Goal: Task Accomplishment & Management: Use online tool/utility

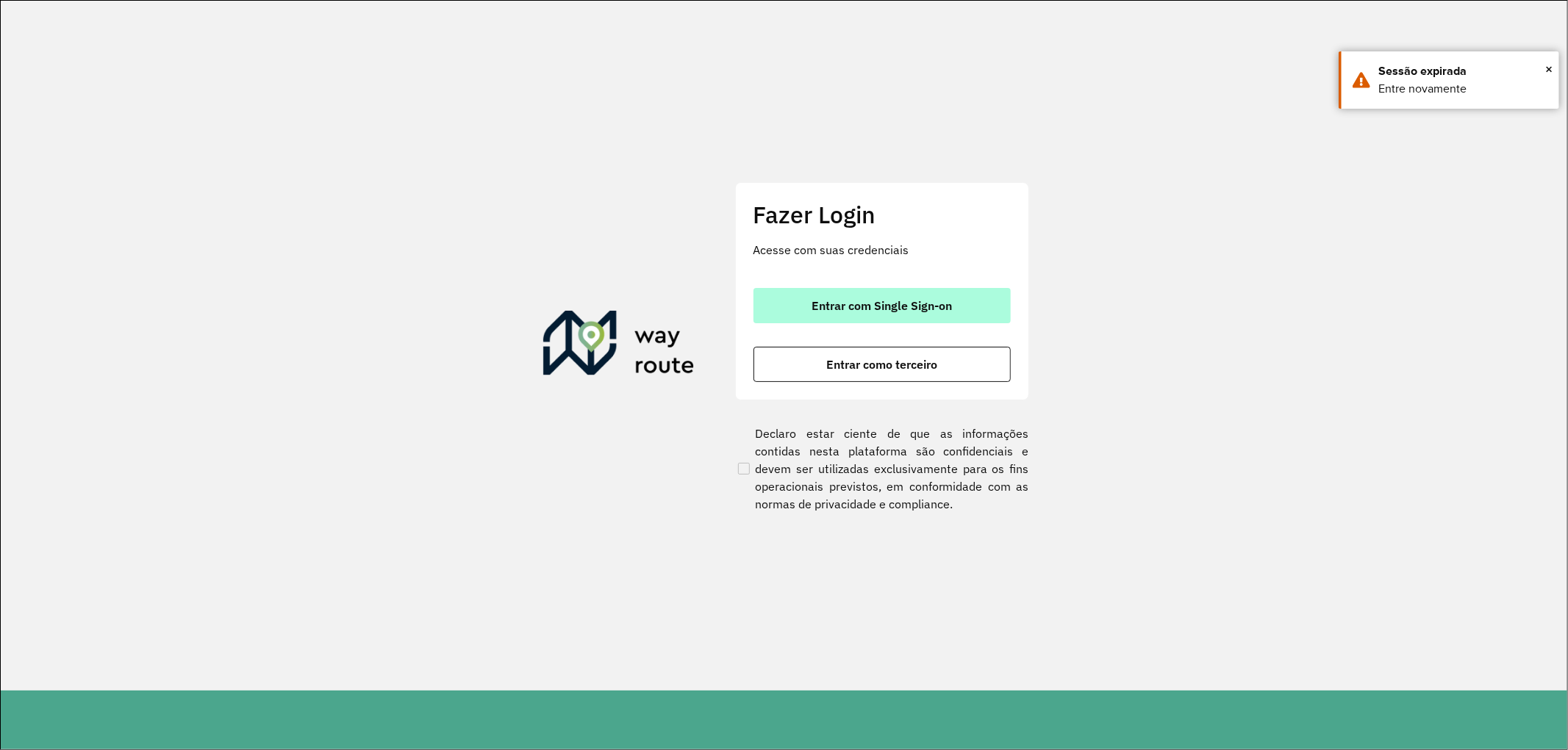
click at [909, 305] on span "Entrar com Single Sign-on" at bounding box center [882, 305] width 140 height 12
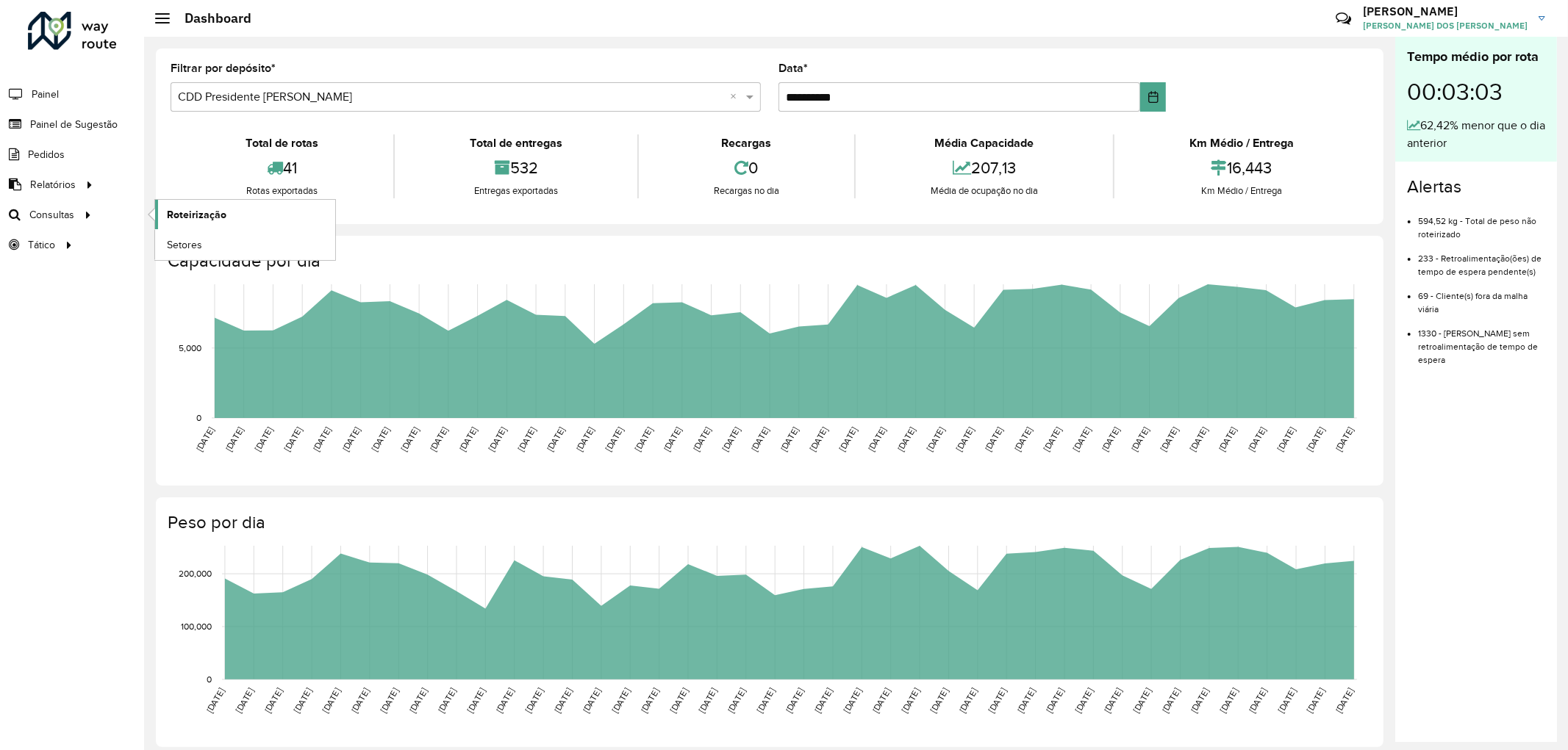
click at [206, 218] on span "Roteirização" at bounding box center [196, 215] width 59 height 15
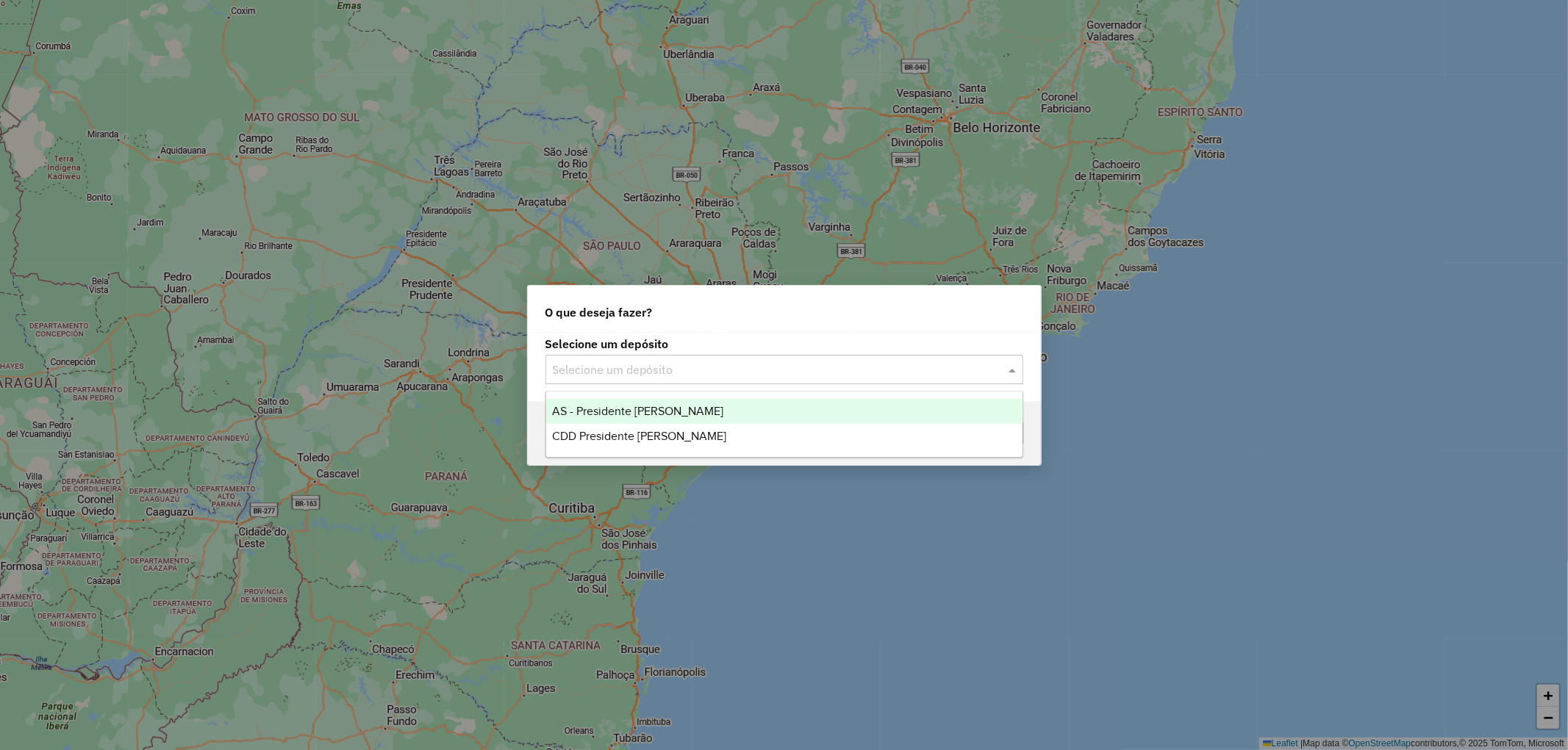
click at [631, 384] on div "Selecione um depósito" at bounding box center [784, 369] width 478 height 29
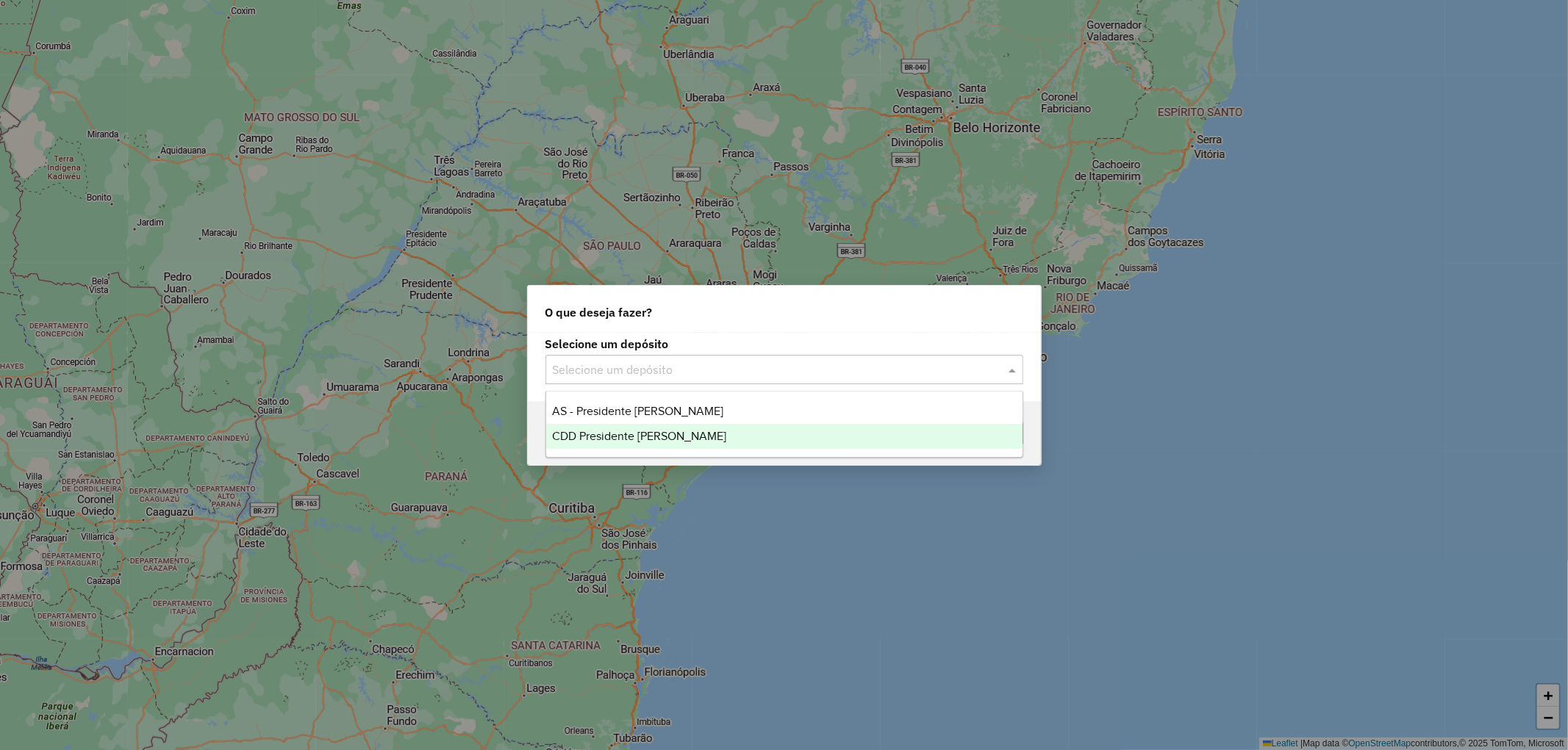
click at [634, 428] on div "CDD Presidente [PERSON_NAME]" at bounding box center [784, 437] width 476 height 25
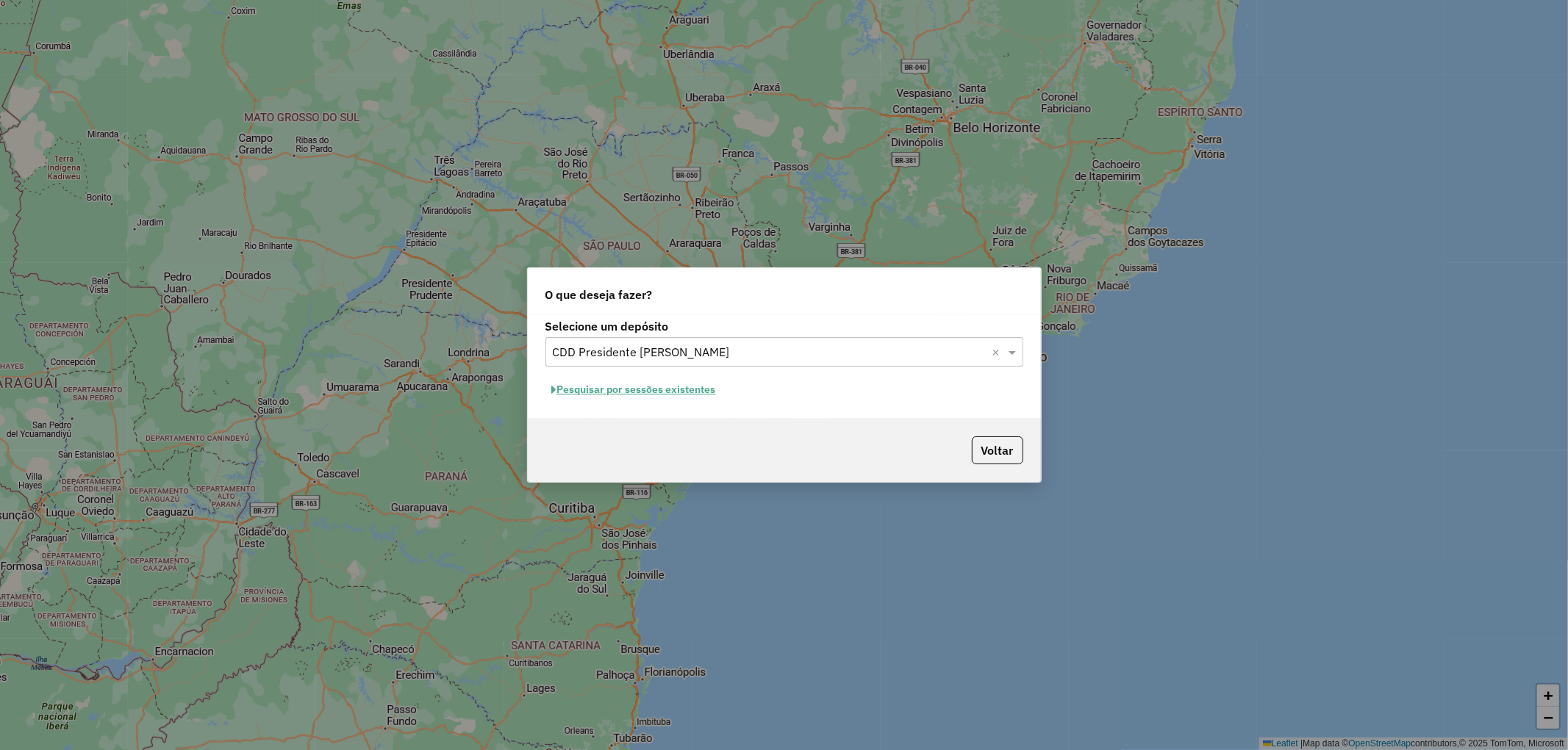
click at [699, 392] on button "Pesquisar por sessões existentes" at bounding box center [634, 390] width 177 height 23
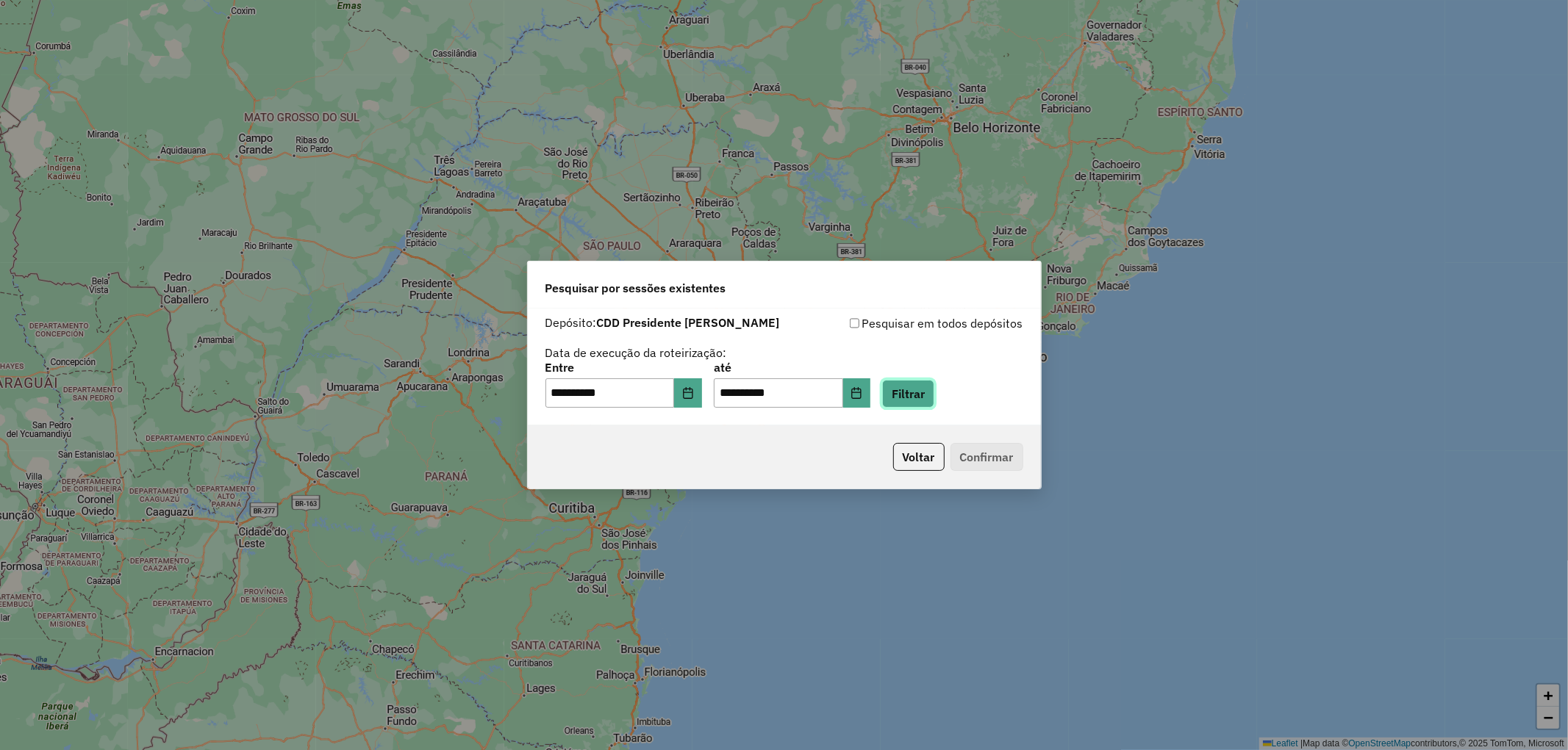
click at [924, 394] on button "Filtrar" at bounding box center [908, 394] width 52 height 28
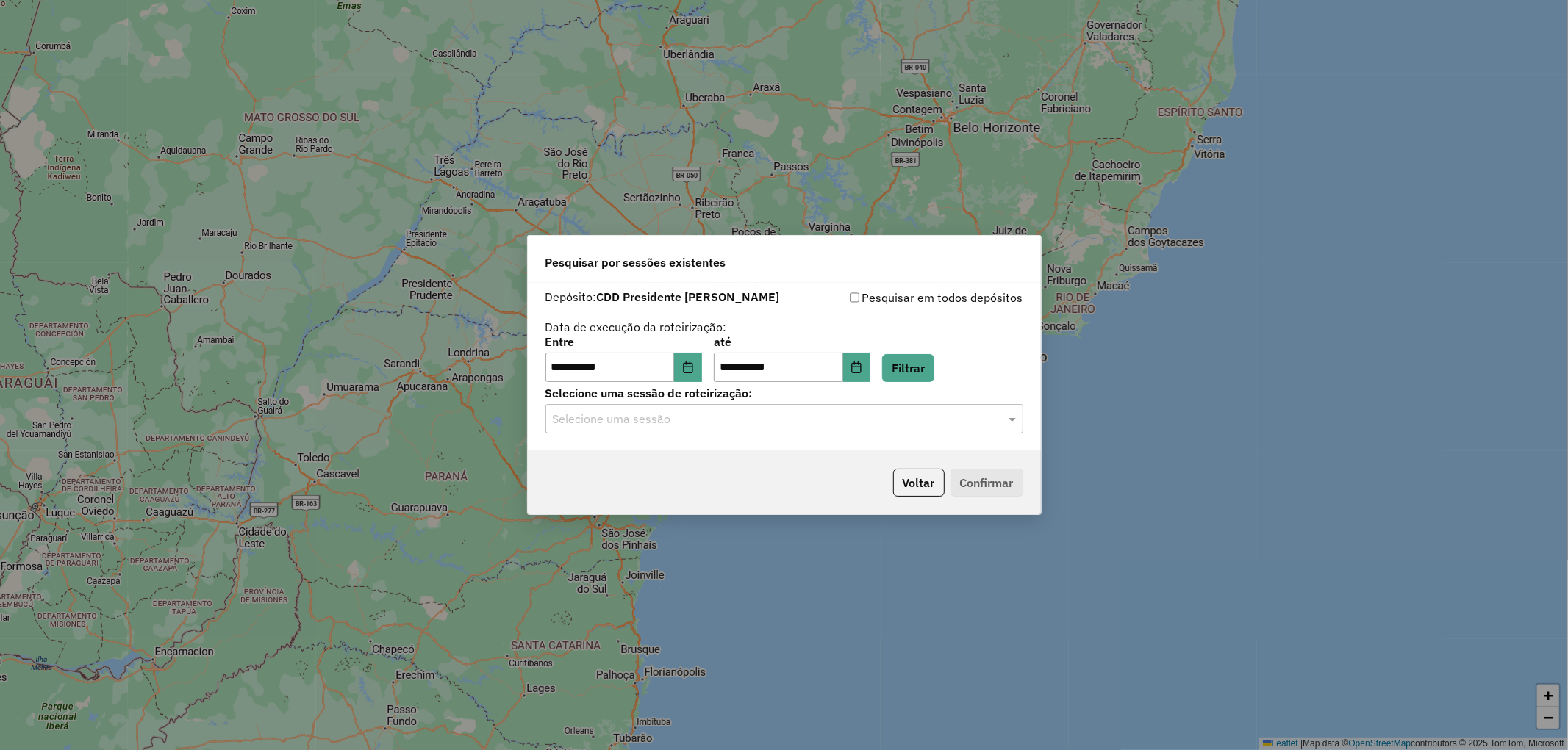
click at [656, 426] on input "text" at bounding box center [769, 420] width 434 height 18
click at [664, 456] on span "1276582 - 16/09/2025 19:26" at bounding box center [610, 461] width 117 height 12
click at [978, 485] on button "Confirmar" at bounding box center [987, 483] width 73 height 28
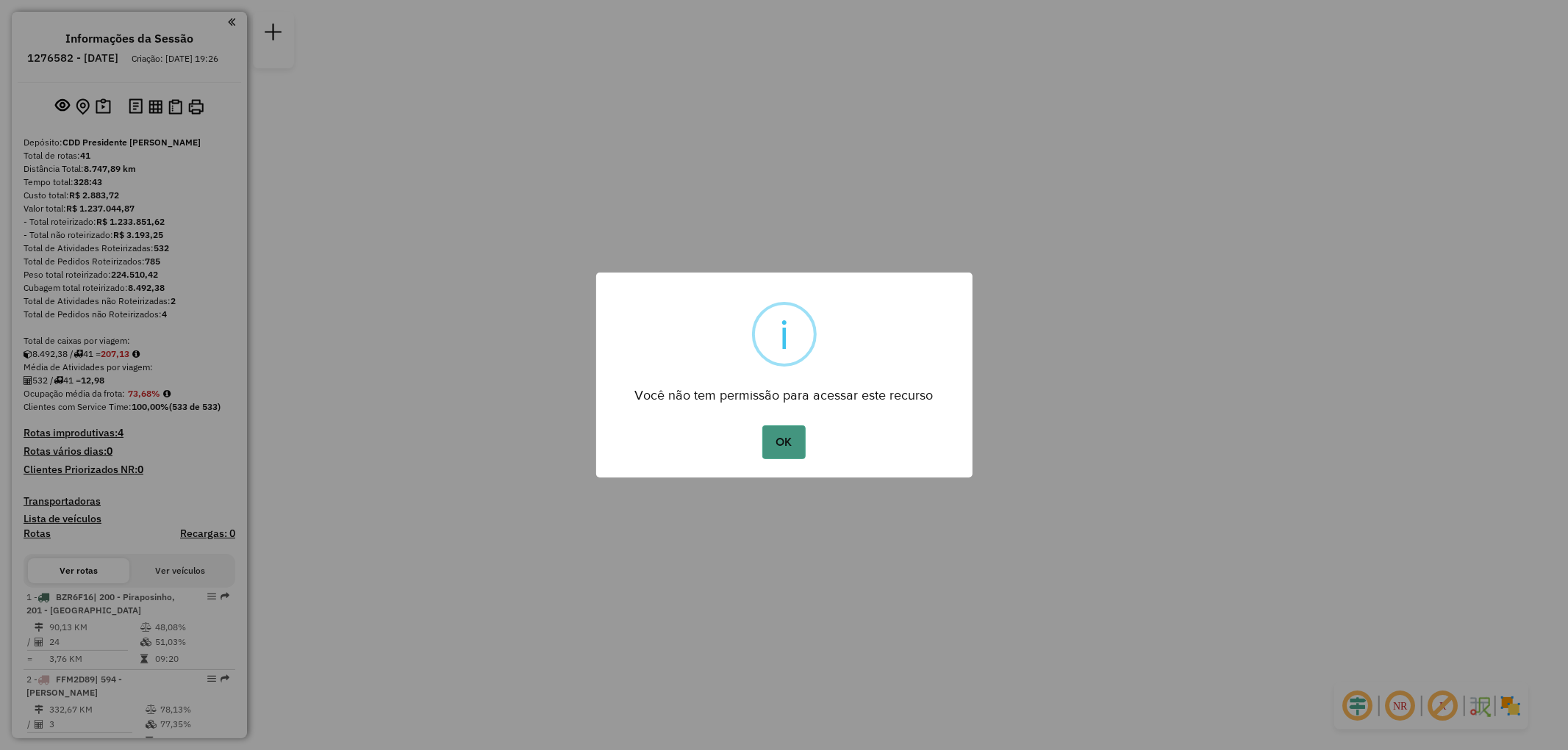
click at [775, 446] on button "OK" at bounding box center [784, 442] width 44 height 34
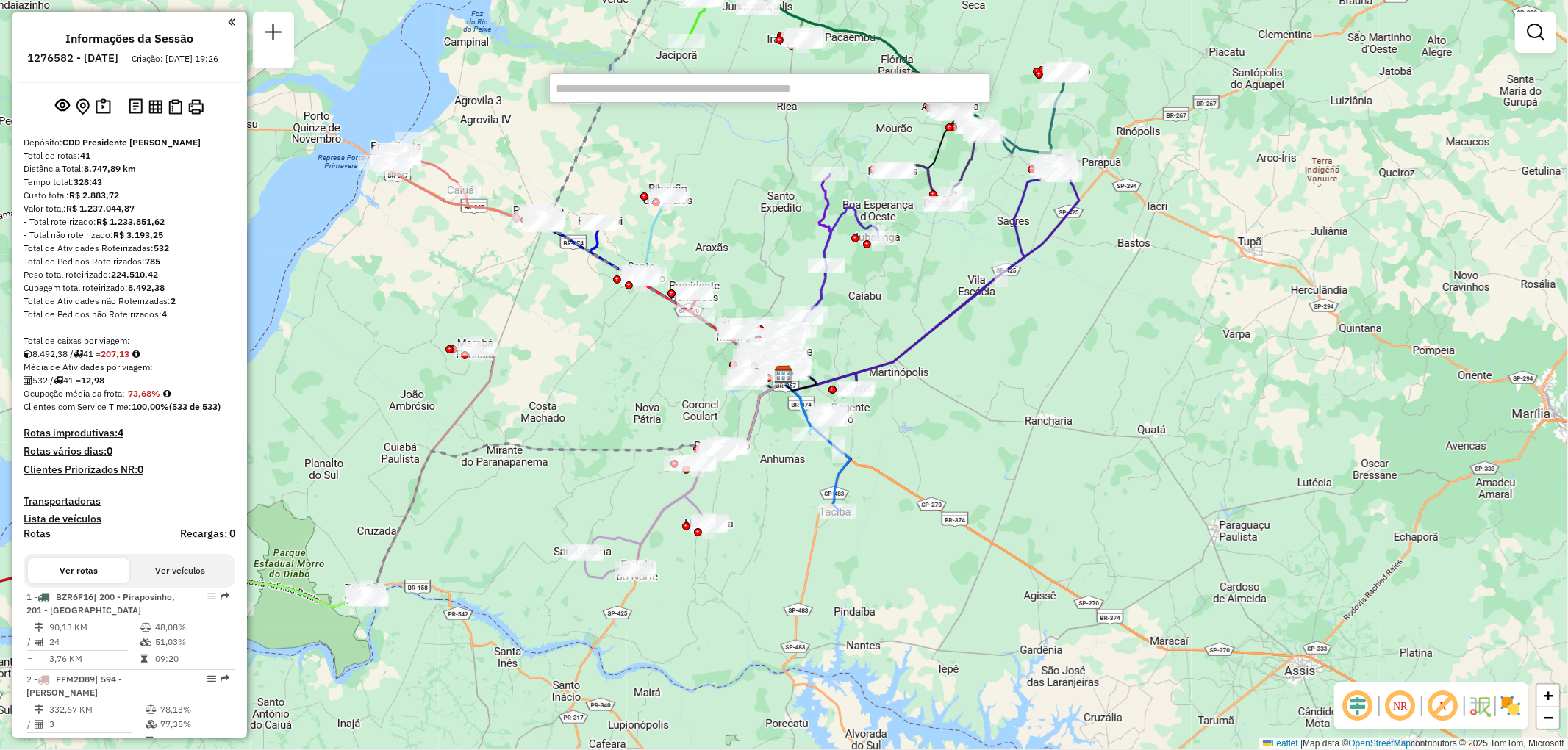
scroll to position [3377, 0]
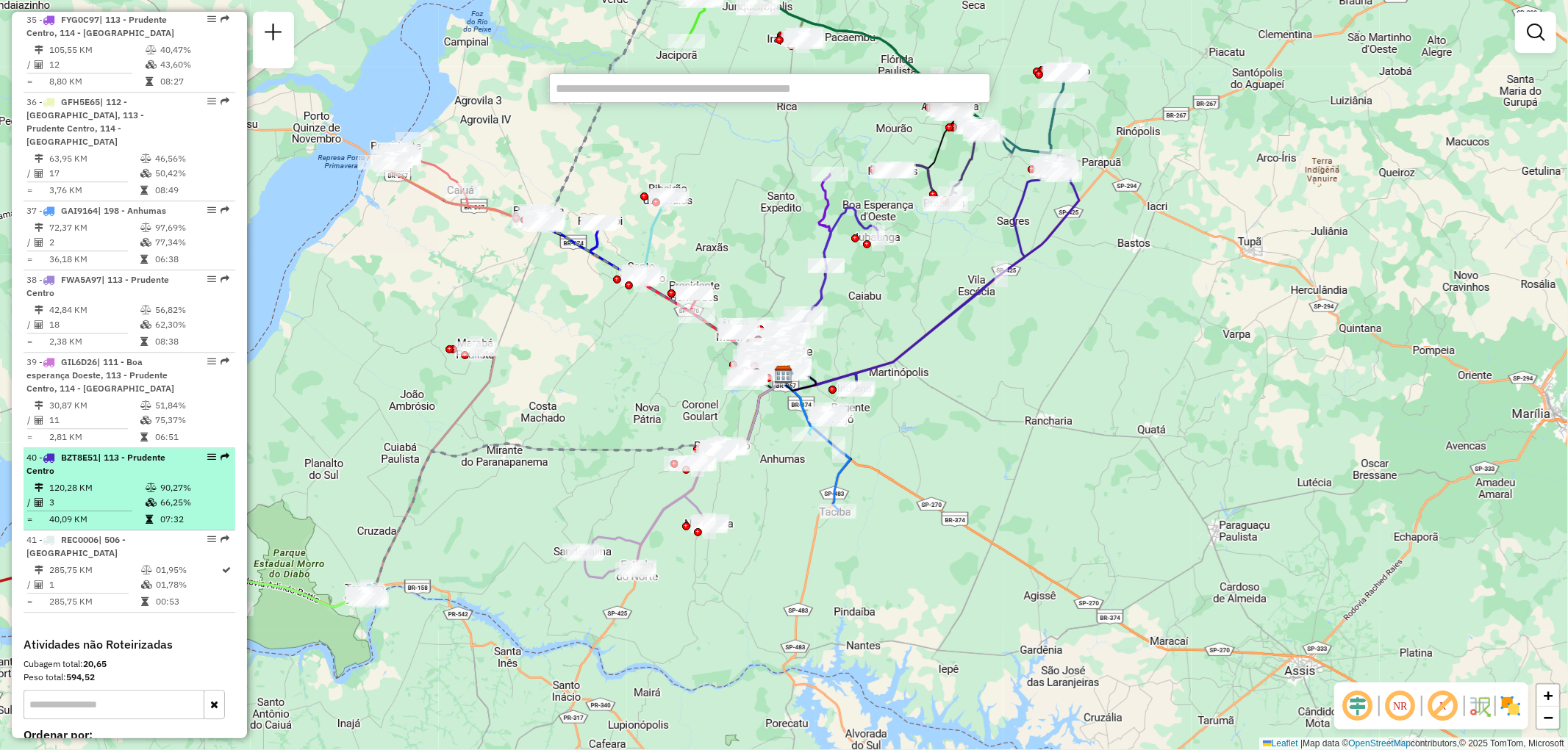
click at [148, 484] on icon at bounding box center [152, 488] width 11 height 9
select select "**********"
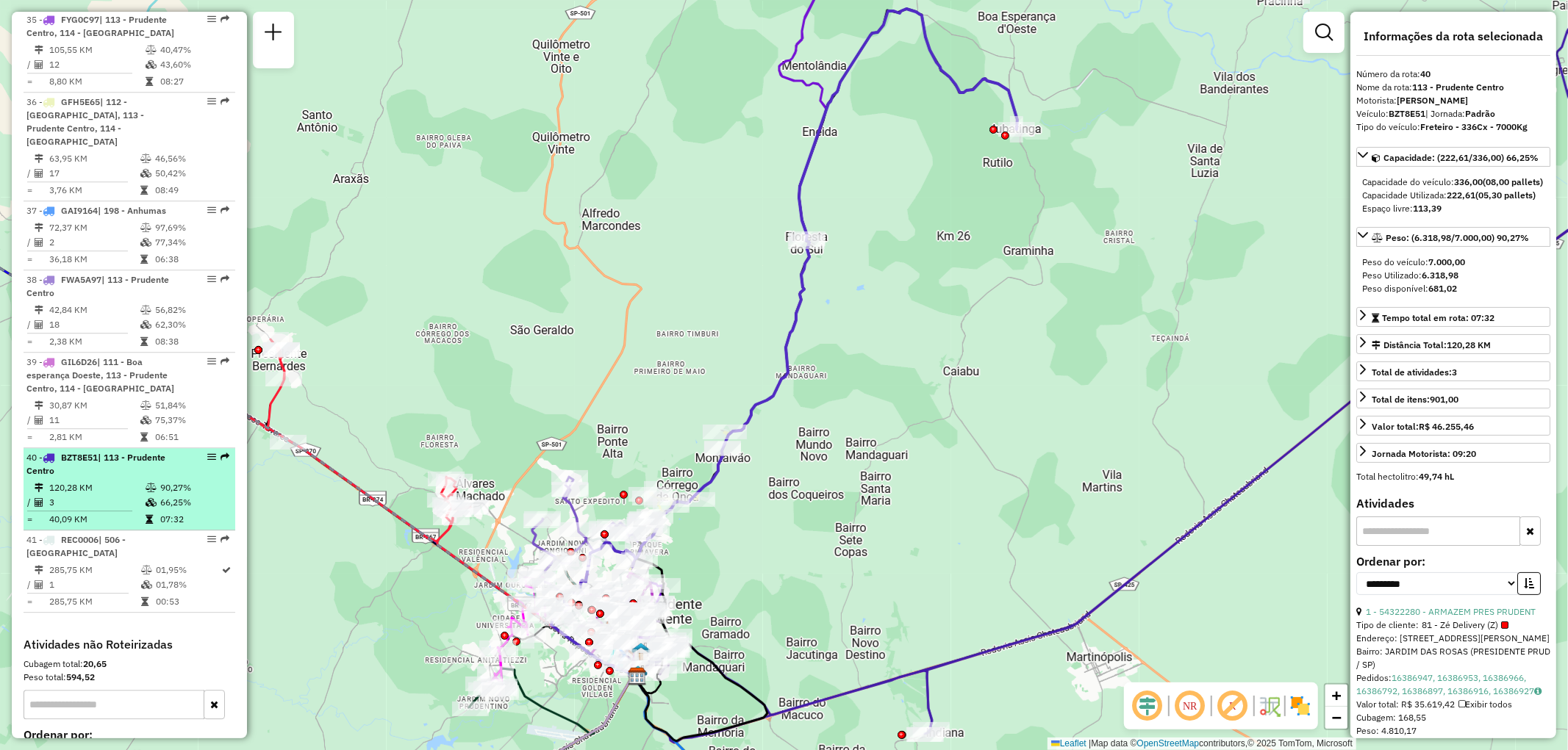
drag, startPoint x: 148, startPoint y: 409, endPoint x: 197, endPoint y: 377, distance: 58.5
drag, startPoint x: 197, startPoint y: 377, endPoint x: 207, endPoint y: 369, distance: 12.8
drag, startPoint x: 207, startPoint y: 369, endPoint x: 195, endPoint y: 377, distance: 14.4
click at [195, 453] on div at bounding box center [207, 457] width 44 height 9
click at [208, 453] on em at bounding box center [211, 457] width 9 height 9
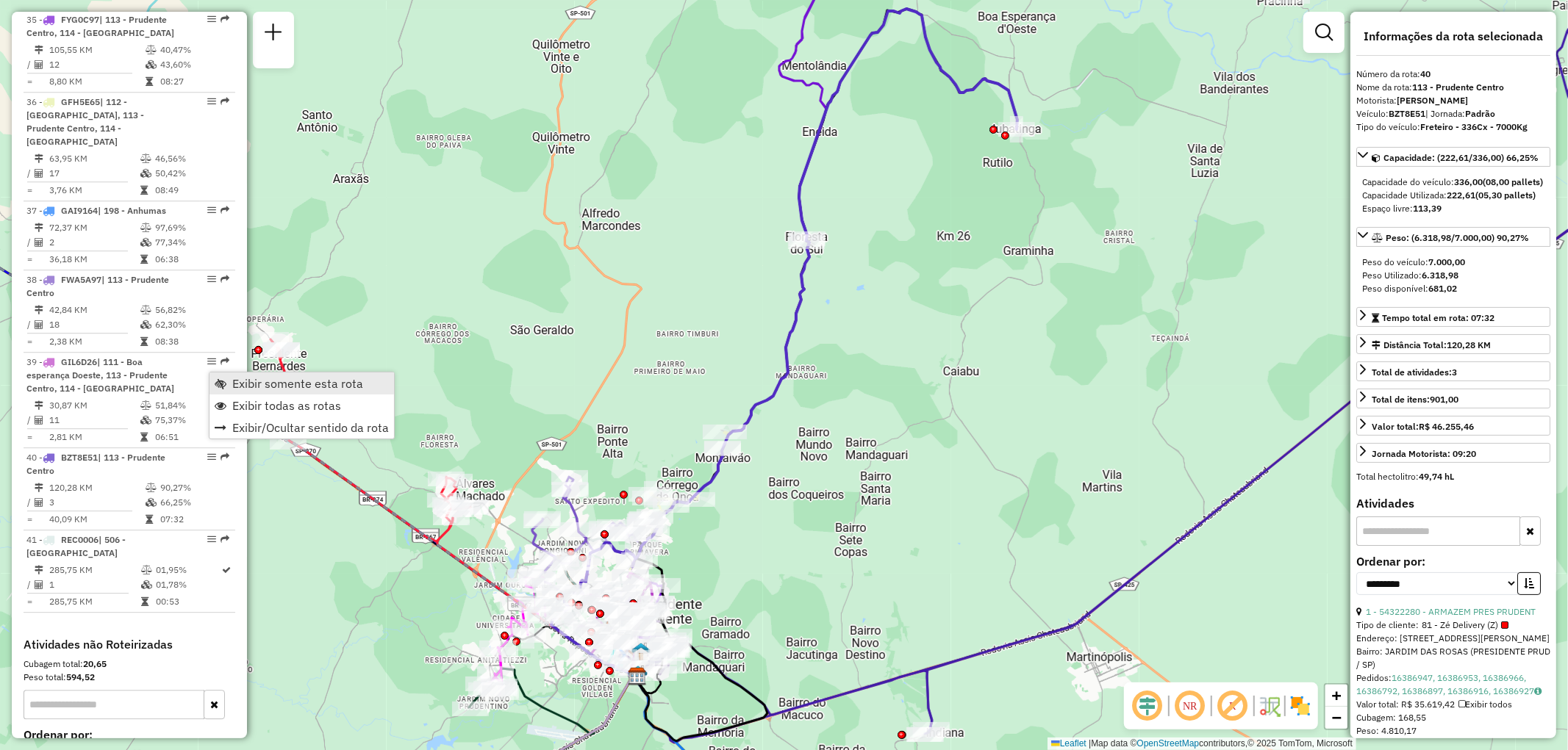
click at [237, 377] on span "Exibir somente esta rota" at bounding box center [298, 383] width 131 height 12
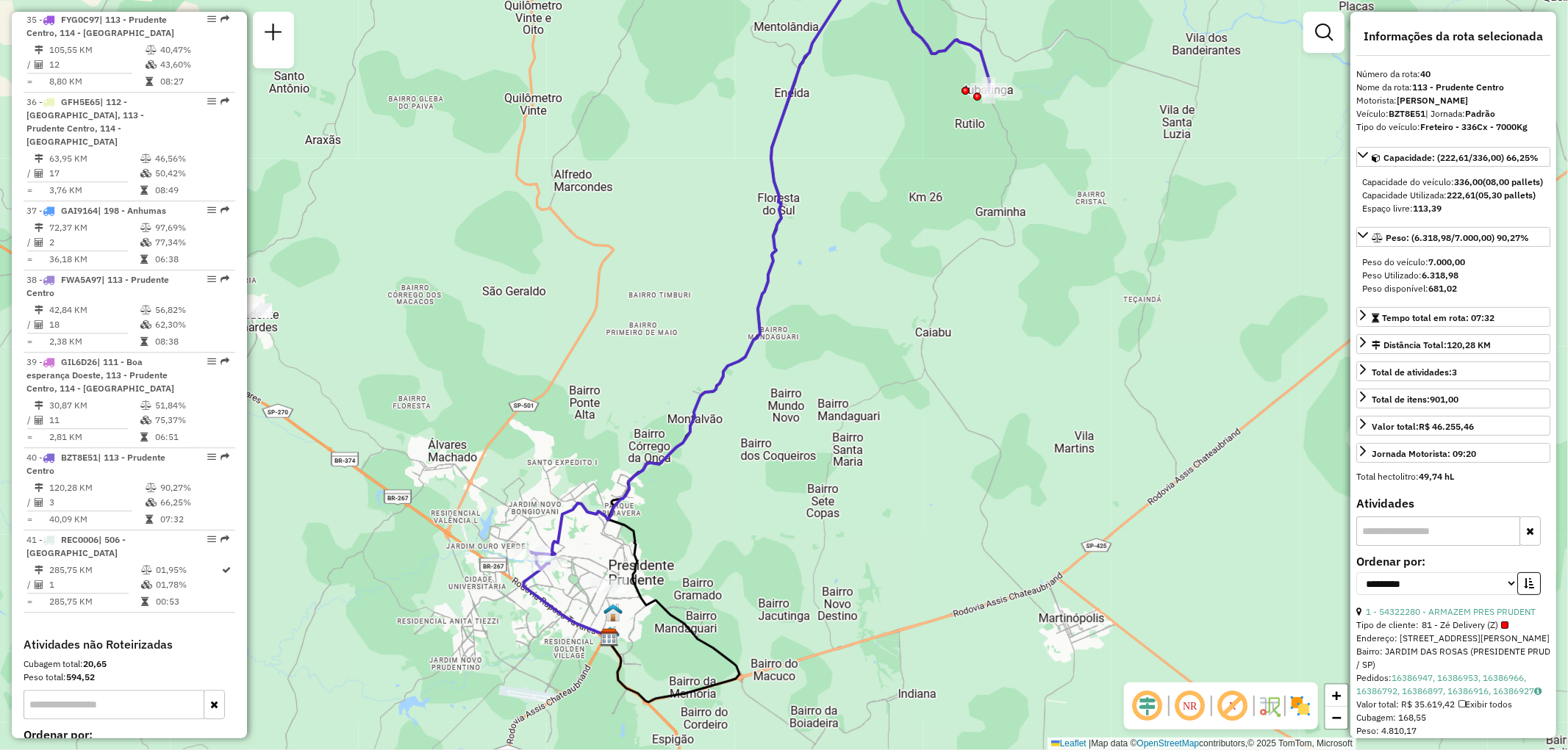
drag, startPoint x: 891, startPoint y: 369, endPoint x: 869, endPoint y: 322, distance: 51.9
click at [869, 322] on div "Janela de atendimento Grade de atendimento Capacidade Transportadoras Veículos …" at bounding box center [784, 375] width 1568 height 750
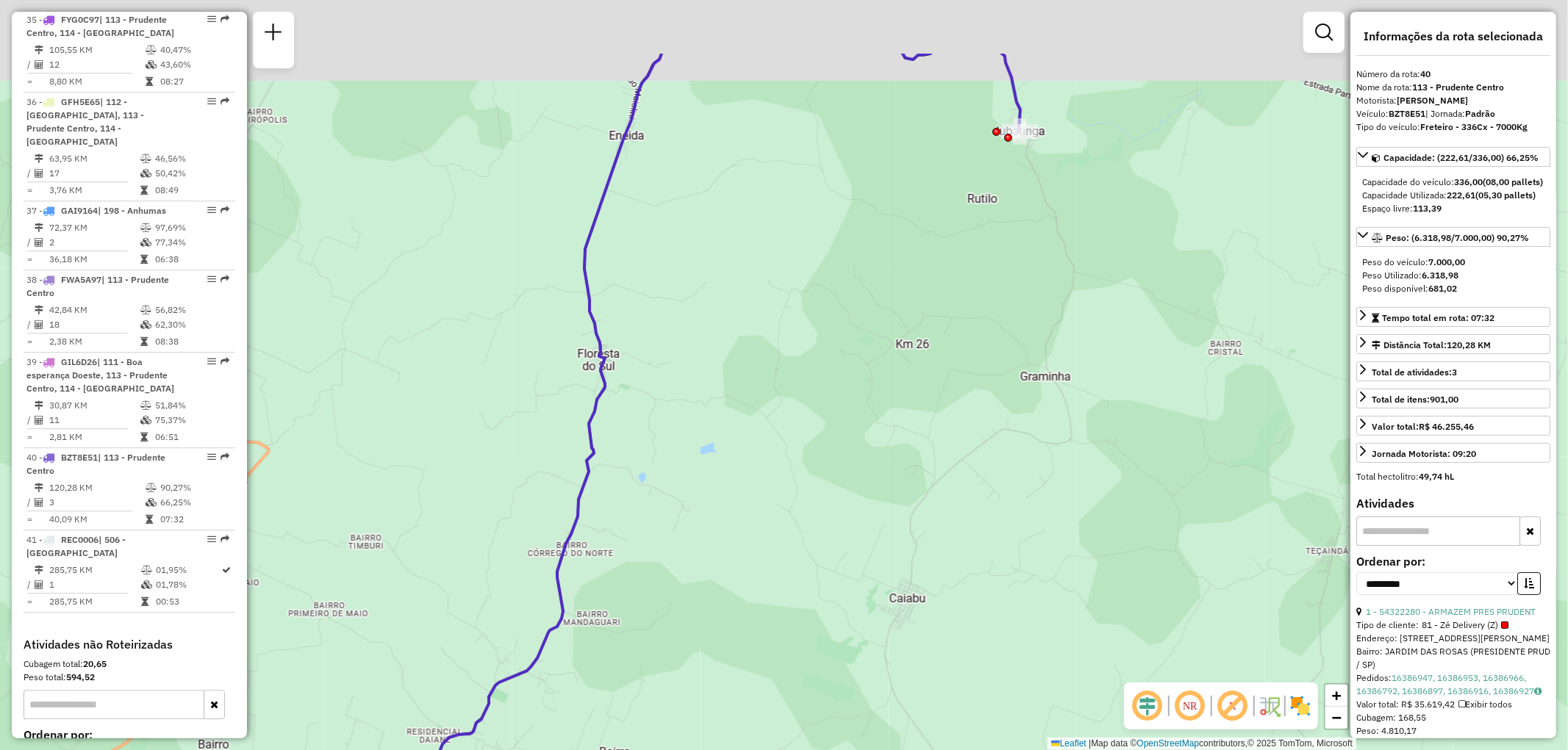
drag, startPoint x: 972, startPoint y: 163, endPoint x: 959, endPoint y: 249, distance: 87.0
click at [923, 323] on div "Janela de atendimento Grade de atendimento Capacidade Transportadoras Veículos …" at bounding box center [784, 375] width 1568 height 750
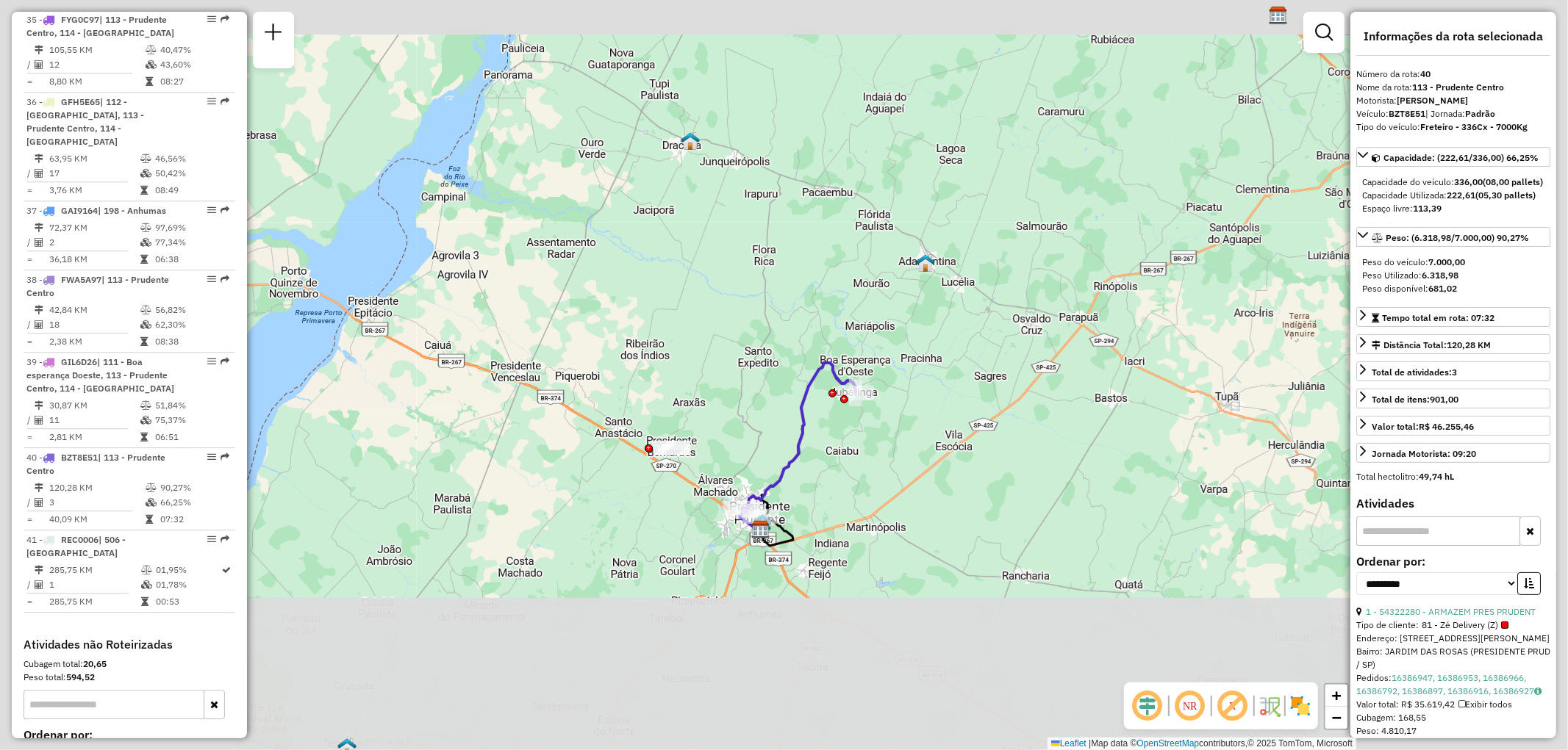
click at [760, 407] on div "Janela de atendimento Grade de atendimento Capacidade Transportadoras Veículos …" at bounding box center [784, 375] width 1568 height 750
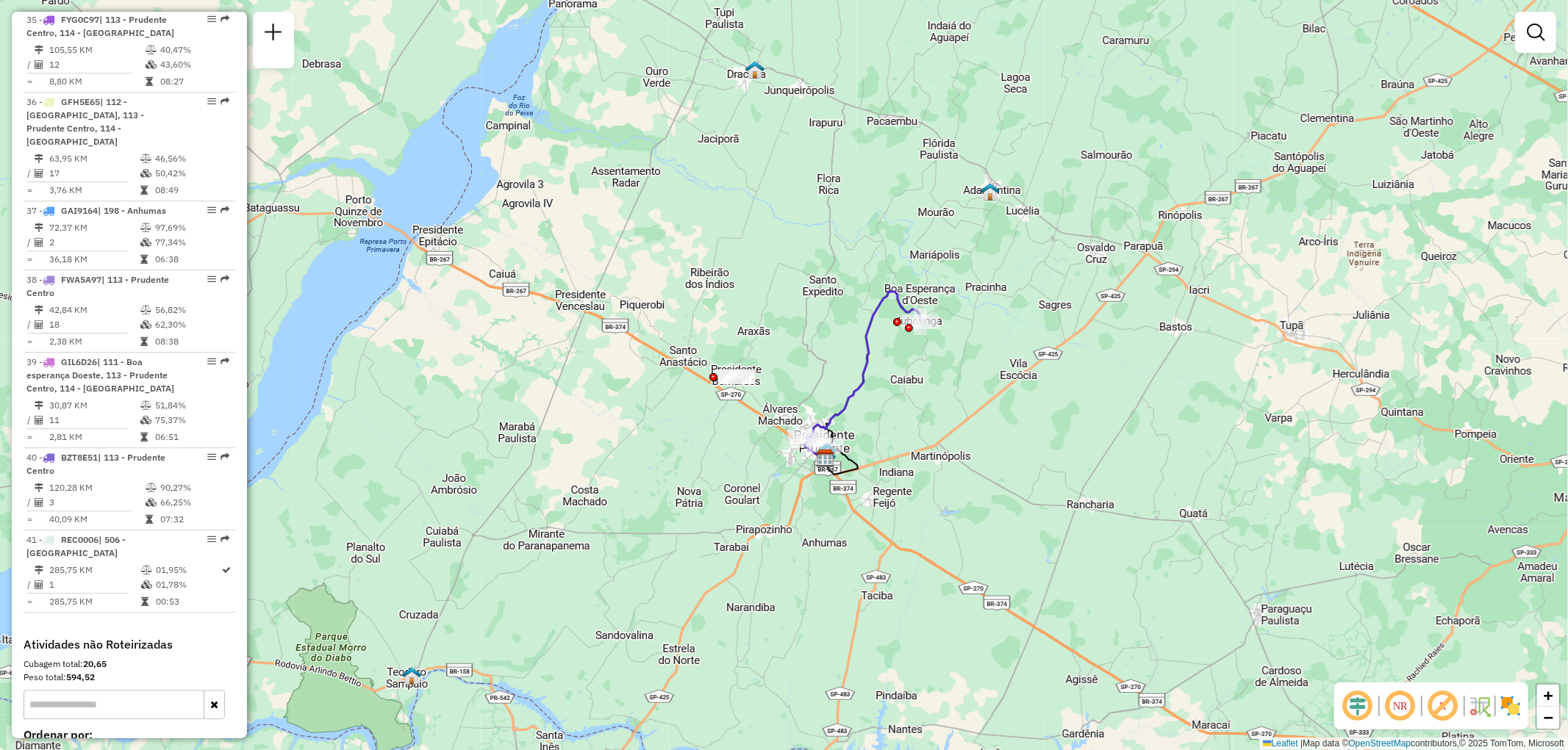
drag, startPoint x: 744, startPoint y: 472, endPoint x: 809, endPoint y: 401, distance: 96.3
click at [809, 401] on div "Janela de atendimento Grade de atendimento Capacidade Transportadoras Veículos …" at bounding box center [784, 375] width 1568 height 750
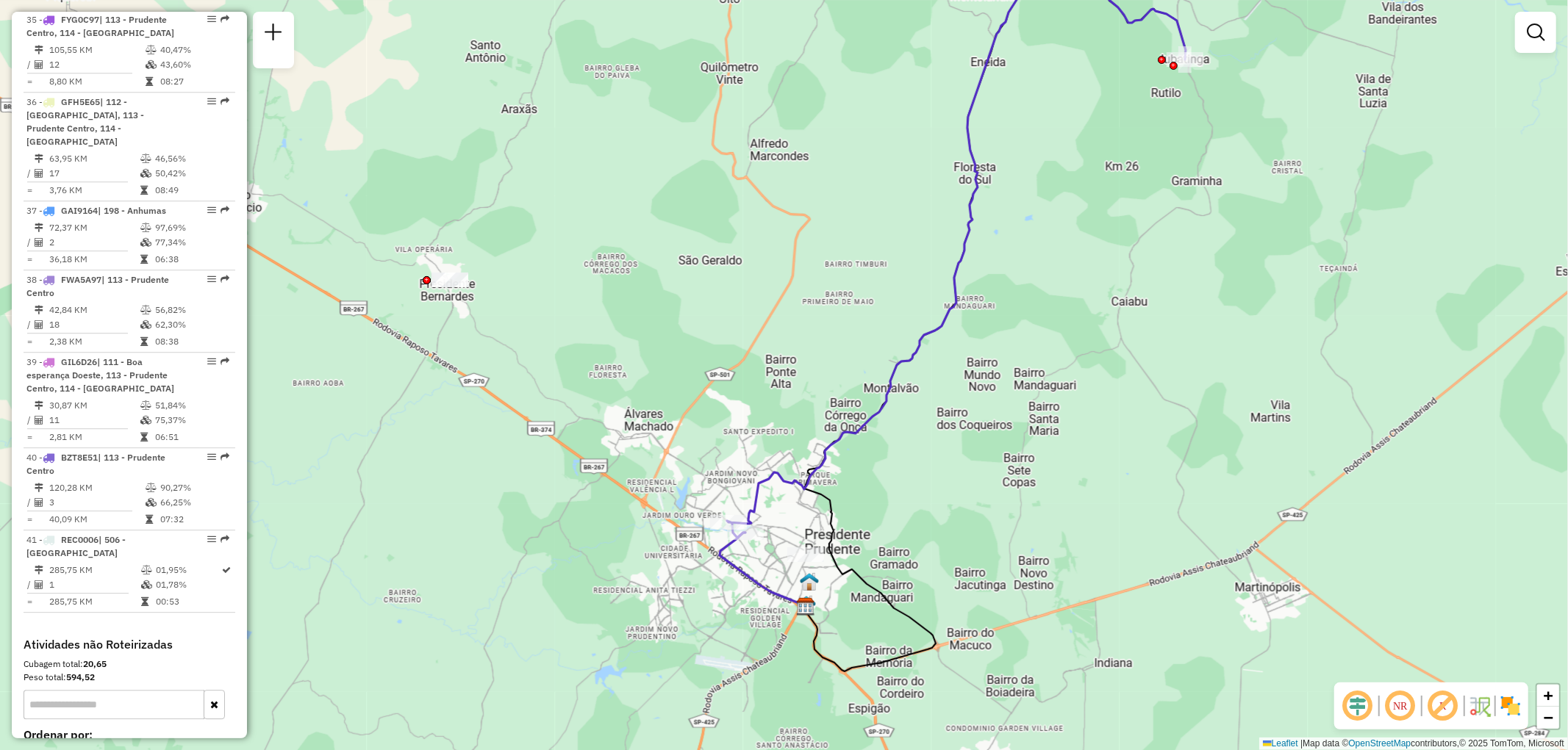
drag, startPoint x: 797, startPoint y: 393, endPoint x: 740, endPoint y: 369, distance: 61.8
click at [740, 369] on div "Janela de atendimento Grade de atendimento Capacidade Transportadoras Veículos …" at bounding box center [784, 375] width 1568 height 750
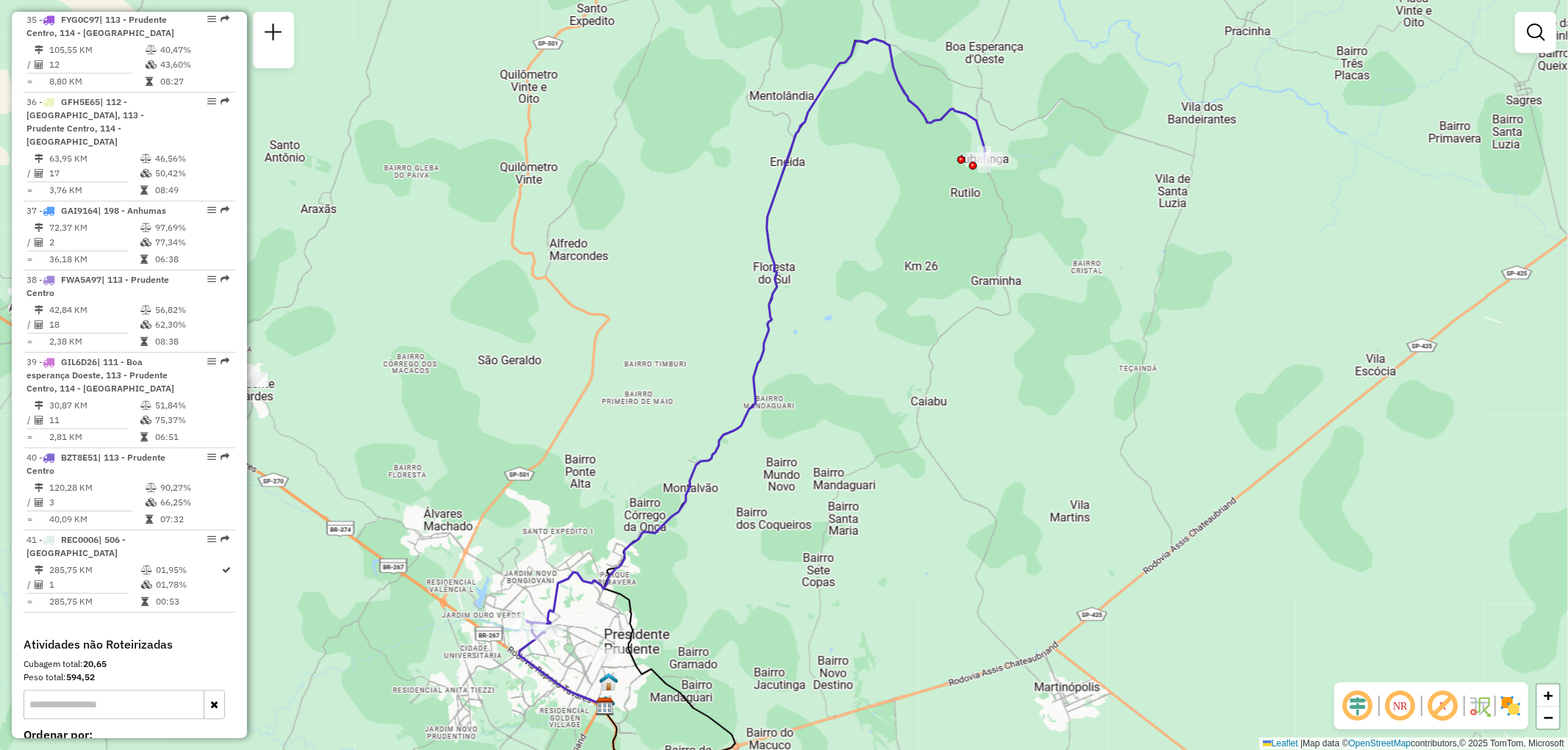
drag, startPoint x: 771, startPoint y: 207, endPoint x: 579, endPoint y: 304, distance: 215.1
click at [579, 304] on div "Janela de atendimento Grade de atendimento Capacidade Transportadoras Veículos …" at bounding box center [784, 375] width 1568 height 750
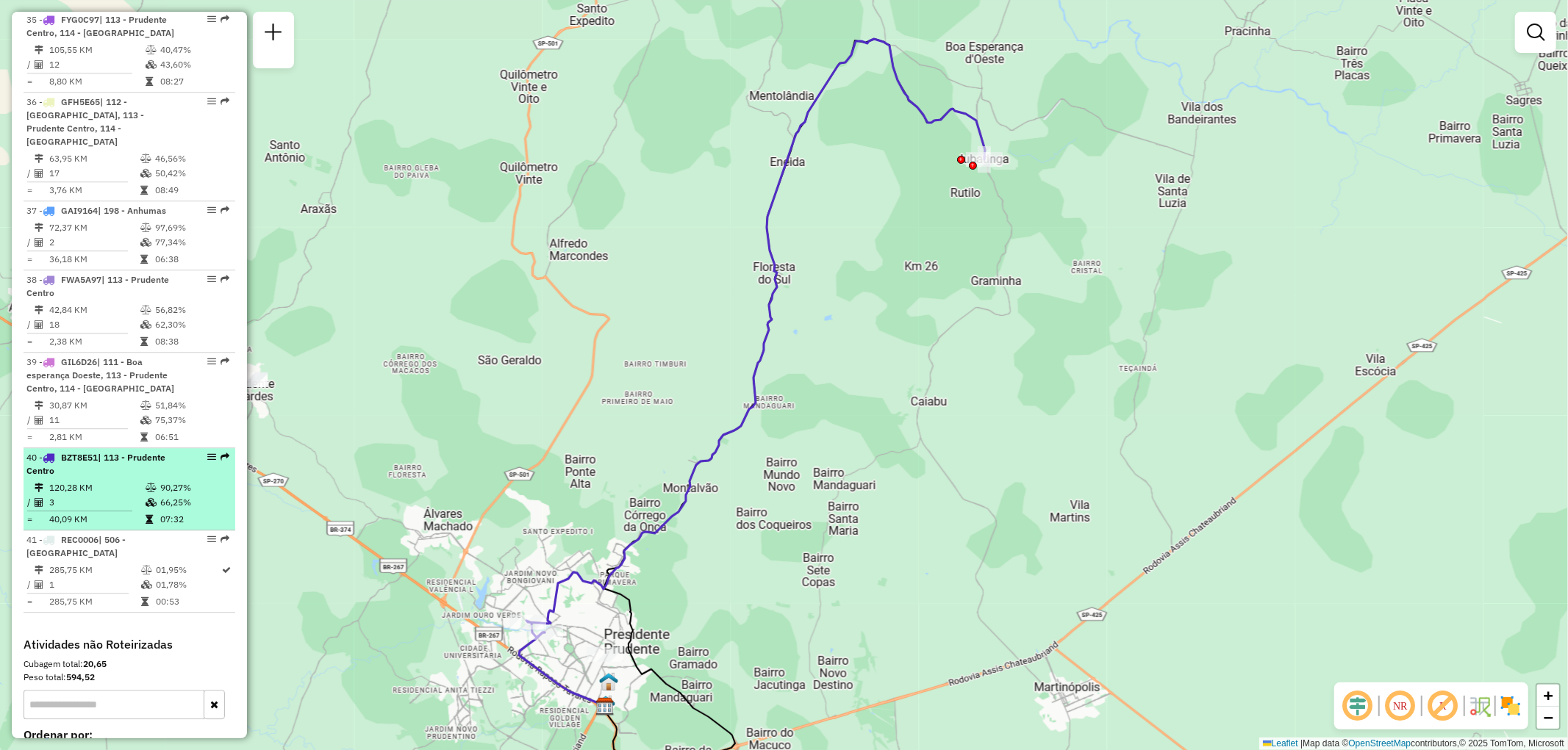
click at [208, 453] on em at bounding box center [211, 457] width 9 height 9
select select "**********"
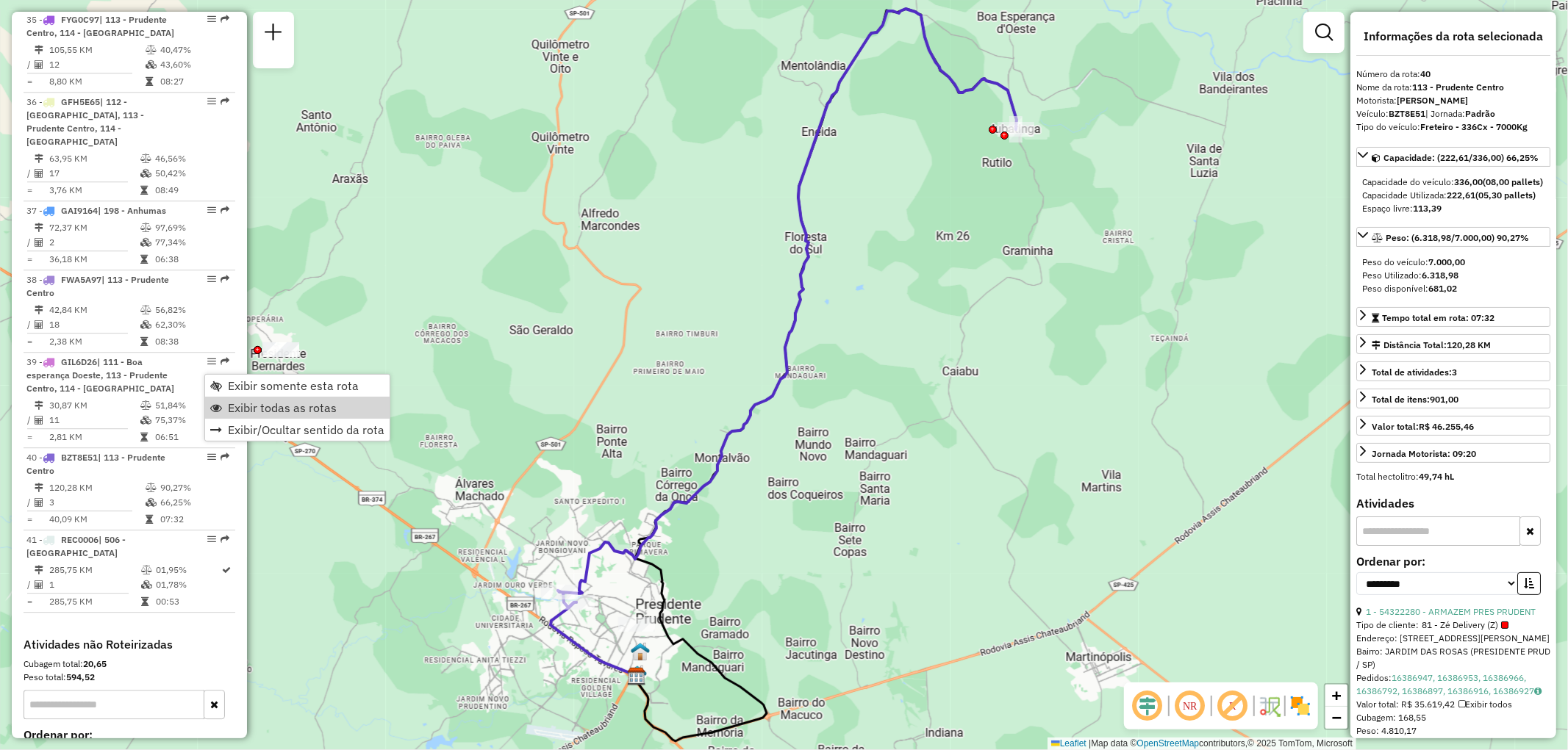
click at [236, 405] on span "Exibir todas as rotas" at bounding box center [282, 407] width 109 height 12
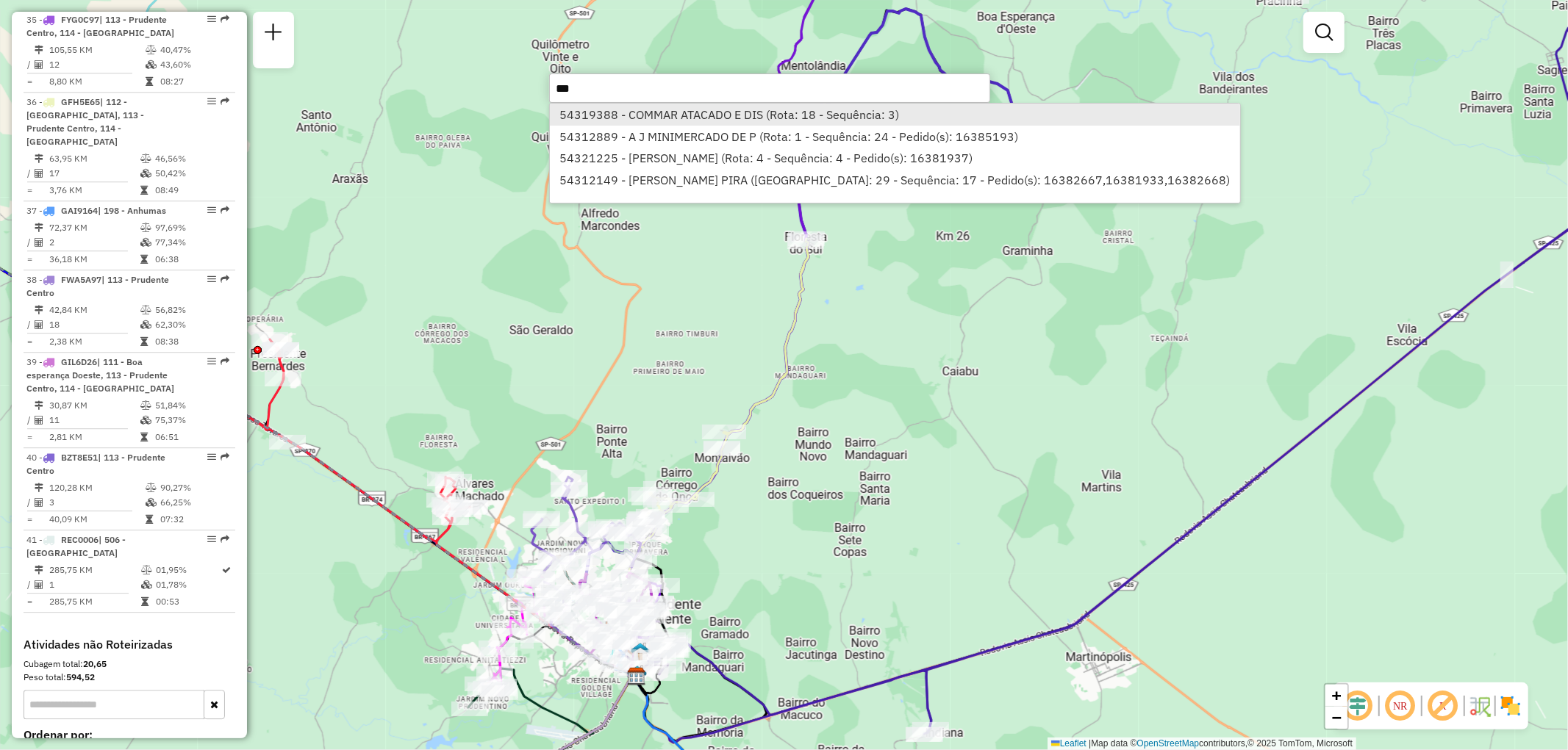
type input "***"
click at [583, 117] on li "54319388 - COMMAR ATACADO E DIS (Rota: 18 - Sequência: 3)" at bounding box center [895, 114] width 690 height 22
select select "**********"
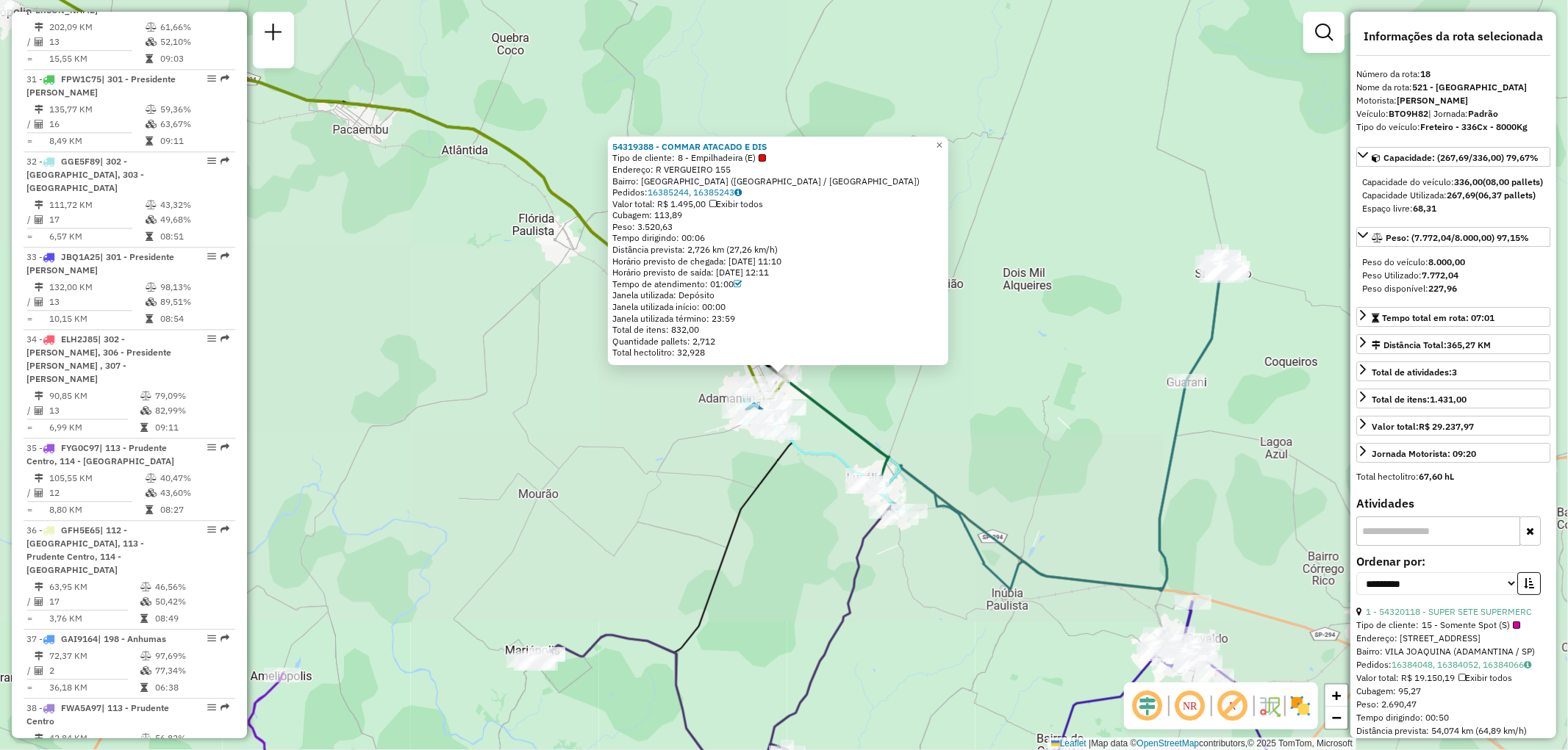
scroll to position [1948, 0]
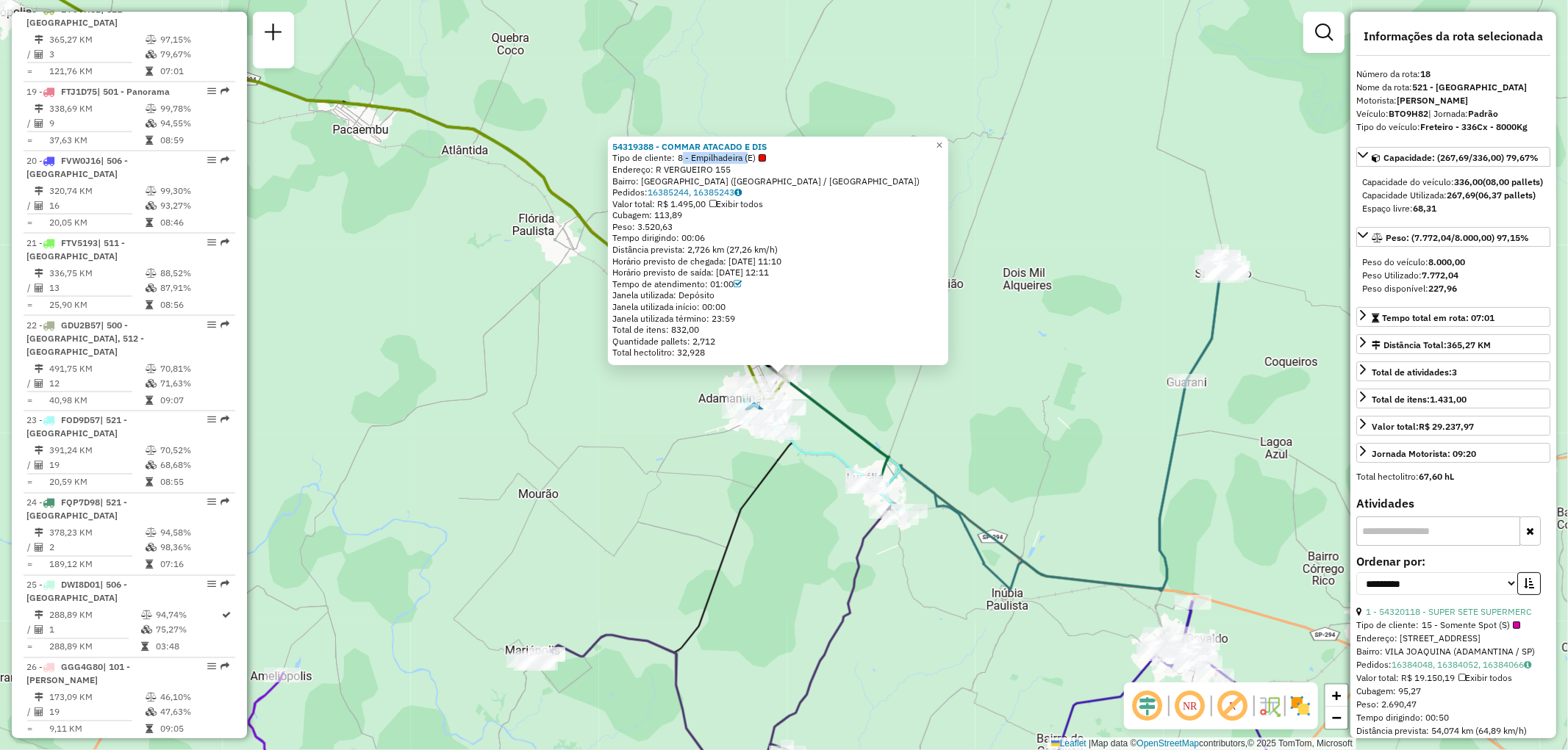
drag, startPoint x: 681, startPoint y: 156, endPoint x: 748, endPoint y: 155, distance: 67.0
click at [748, 155] on span "8 - Empilhadeira (E)" at bounding box center [722, 158] width 88 height 12
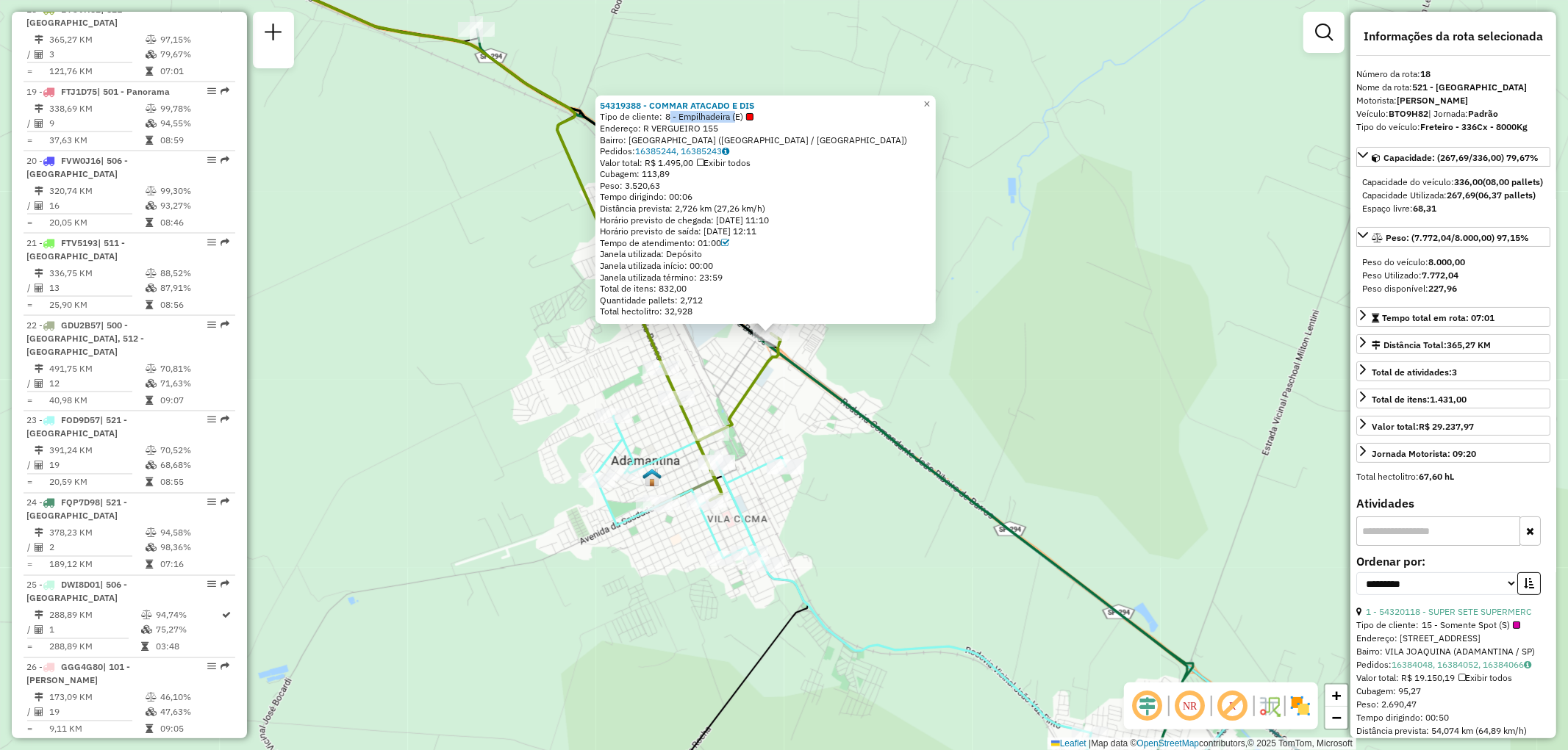
drag, startPoint x: 782, startPoint y: 393, endPoint x: 794, endPoint y: 415, distance: 25.1
click at [794, 415] on div "54319388 - COMMAR ATACADO E DIS Tipo de cliente: 8 - Empilhadeira (E) Endereço:…" at bounding box center [784, 375] width 1568 height 750
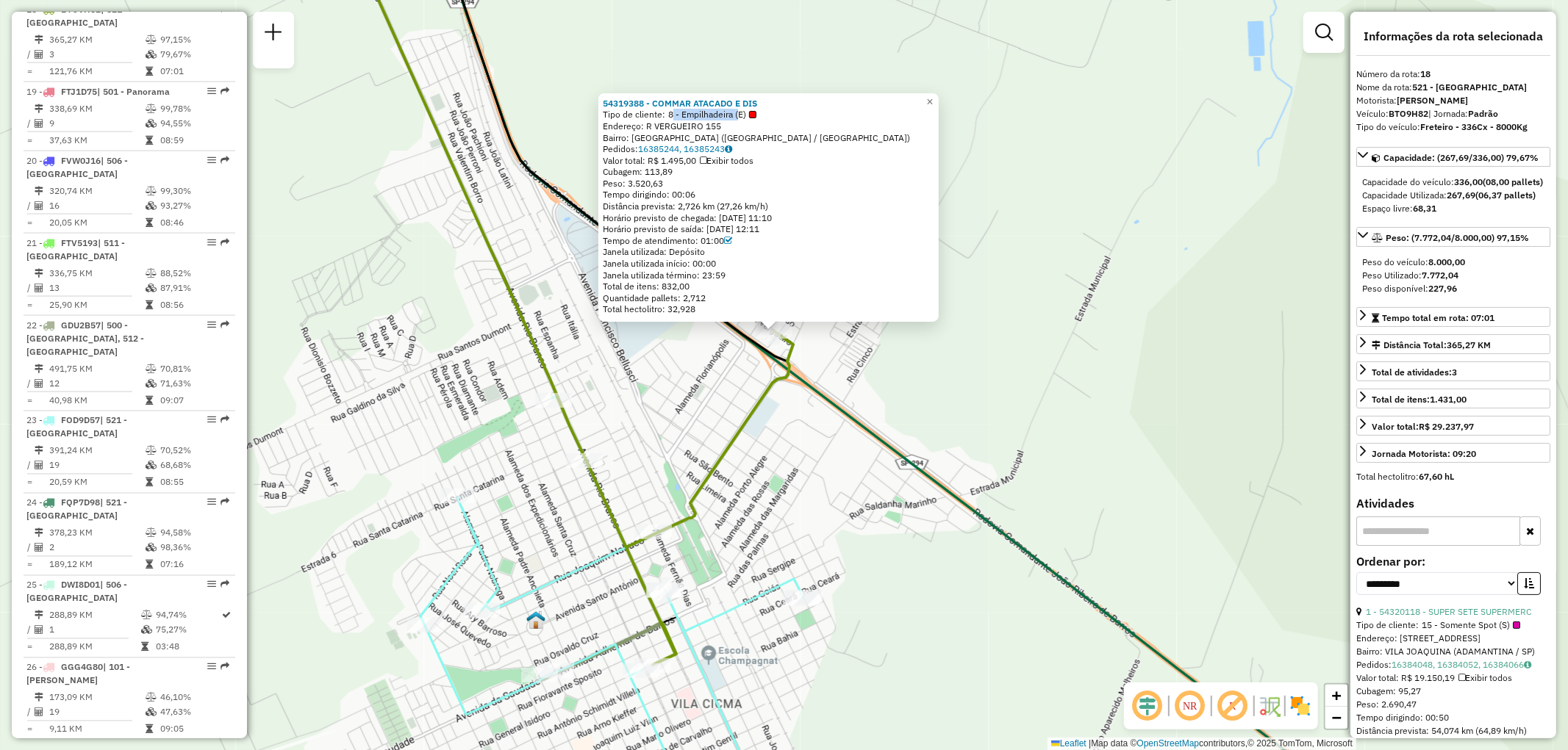
drag, startPoint x: 771, startPoint y: 377, endPoint x: 773, endPoint y: 409, distance: 32.1
click at [773, 409] on div "54319388 - COMMAR ATACADO E DIS Tipo de cliente: 8 - Empilhadeira (E) Endereço:…" at bounding box center [784, 375] width 1568 height 750
click at [866, 145] on div "Pedidos: 16385244, 16385243" at bounding box center [768, 149] width 331 height 12
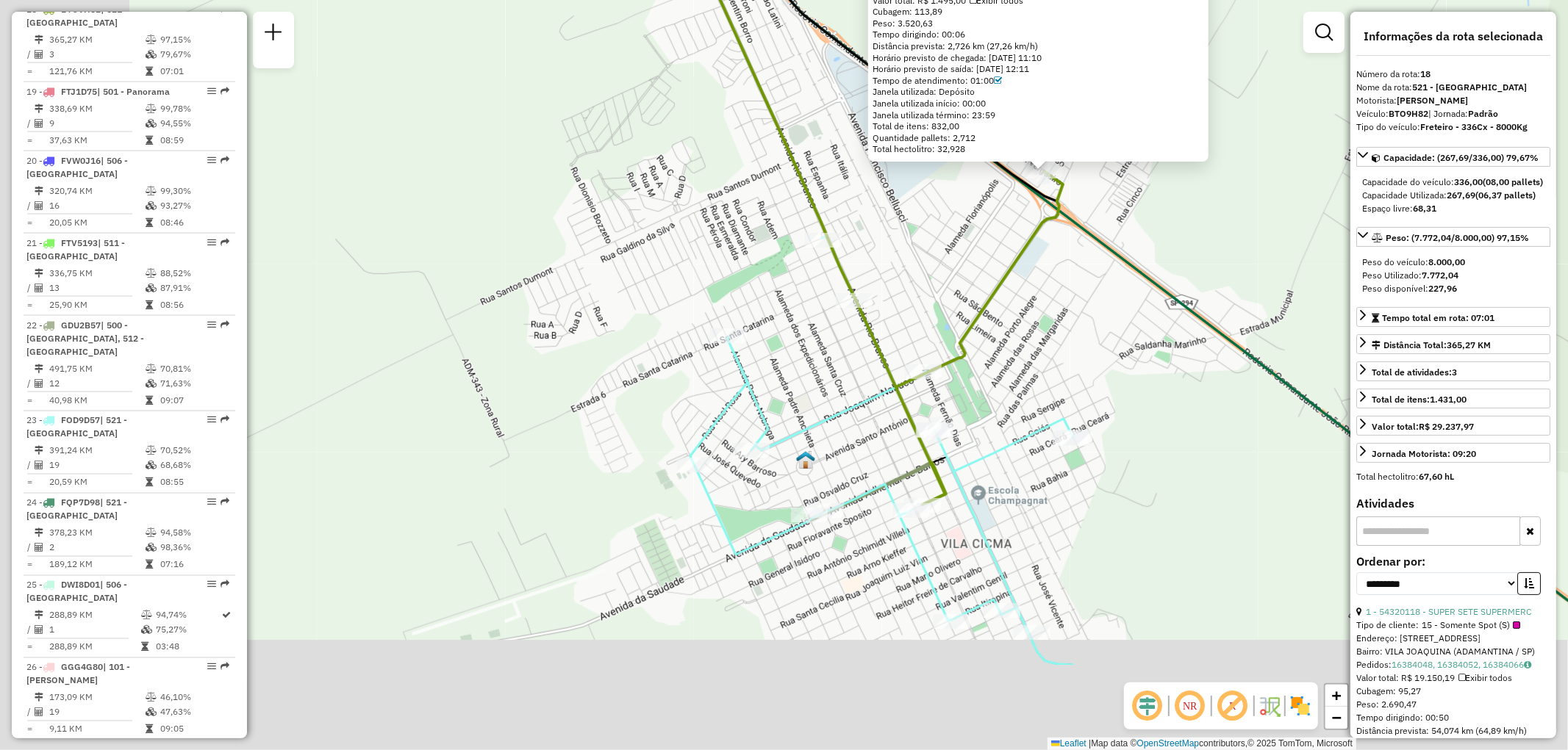
drag, startPoint x: 902, startPoint y: 475, endPoint x: 1016, endPoint y: 403, distance: 134.8
click at [1016, 403] on div "54319388 - COMMAR ATACADO E DIS Tipo de cliente: 8 - Empilhadeira (E) Endereço:…" at bounding box center [784, 375] width 1568 height 750
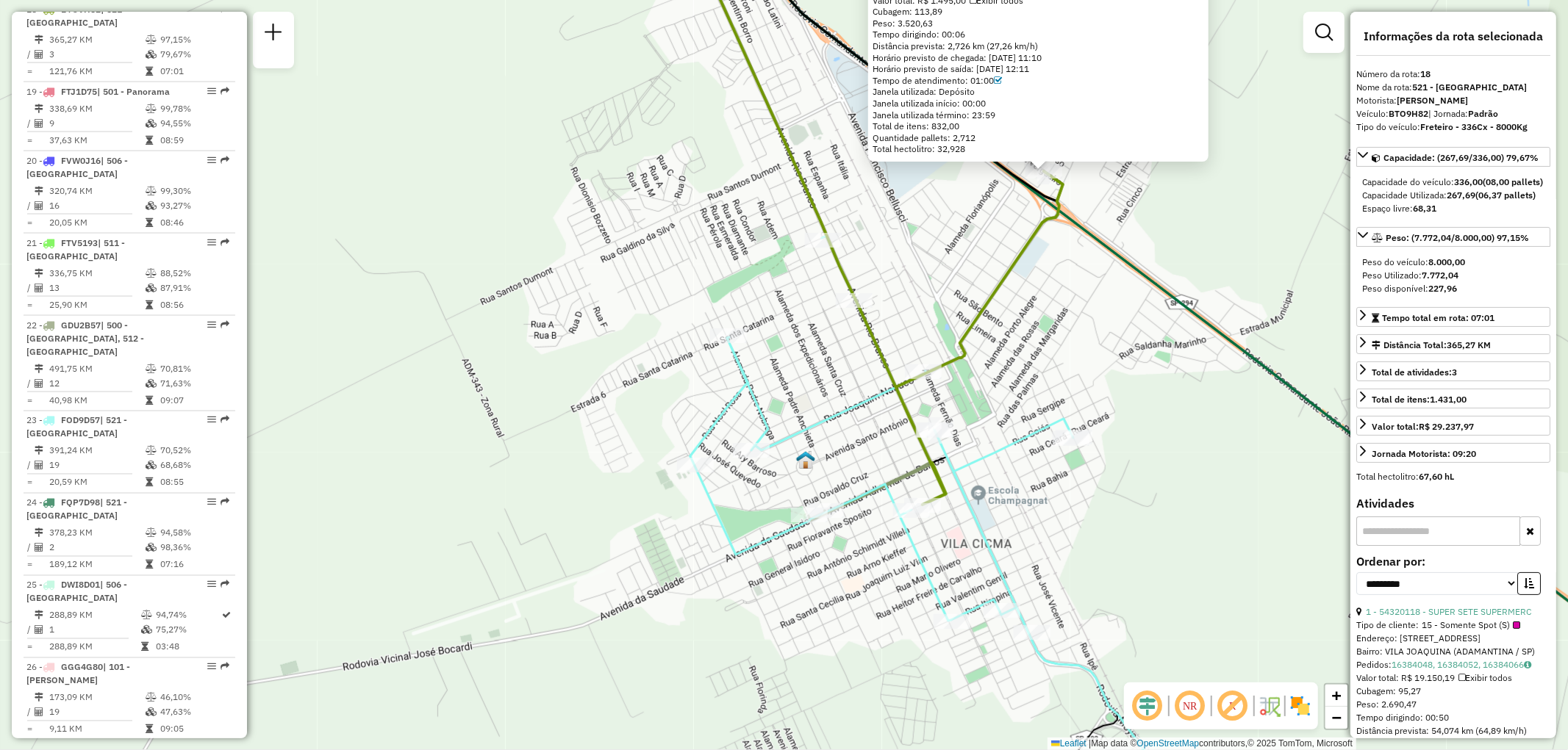
click at [1175, 441] on div "54319388 - COMMAR ATACADO E DIS Tipo de cliente: 8 - Empilhadeira (E) Endereço:…" at bounding box center [784, 375] width 1568 height 750
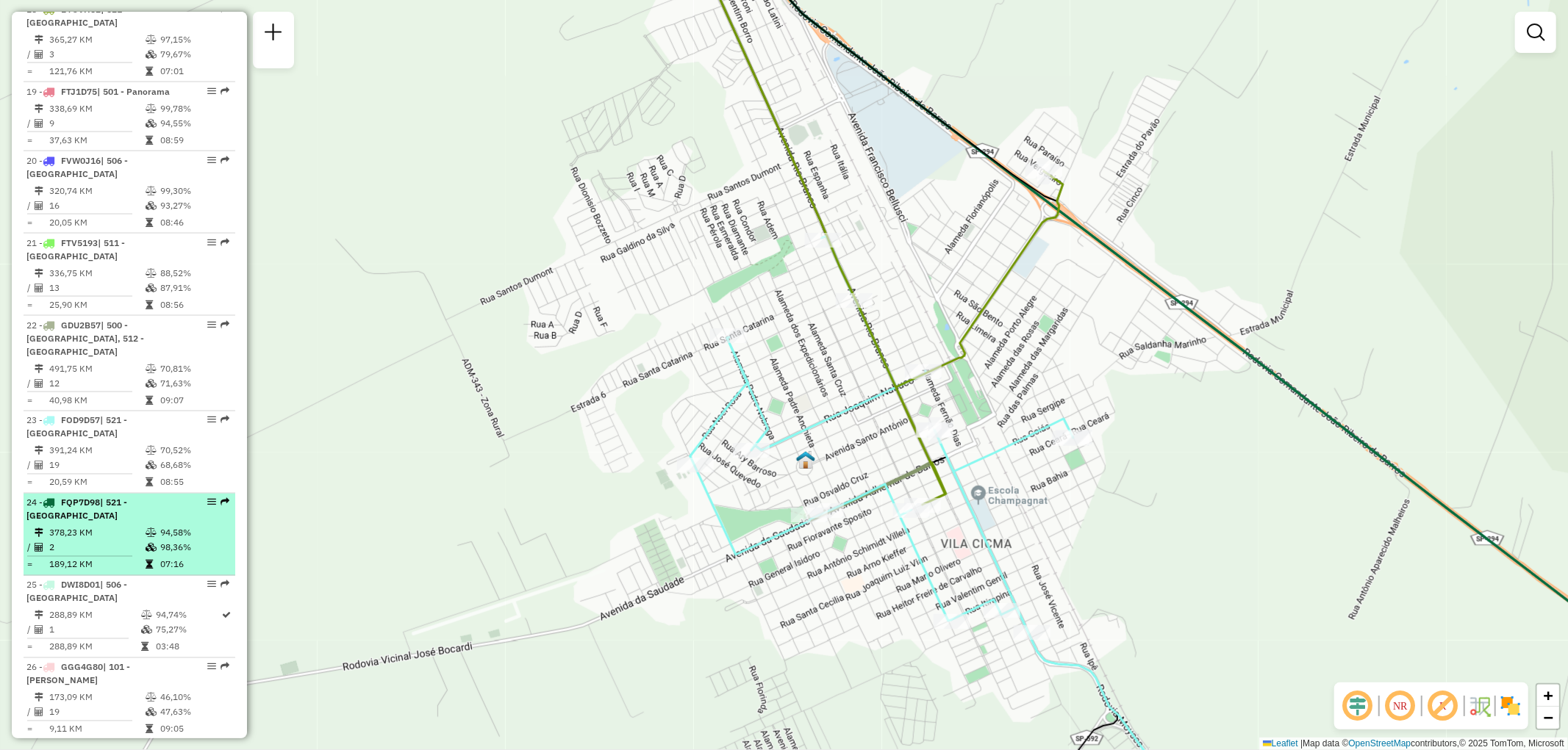
click at [49, 541] on td "2" at bounding box center [96, 548] width 96 height 15
select select "**********"
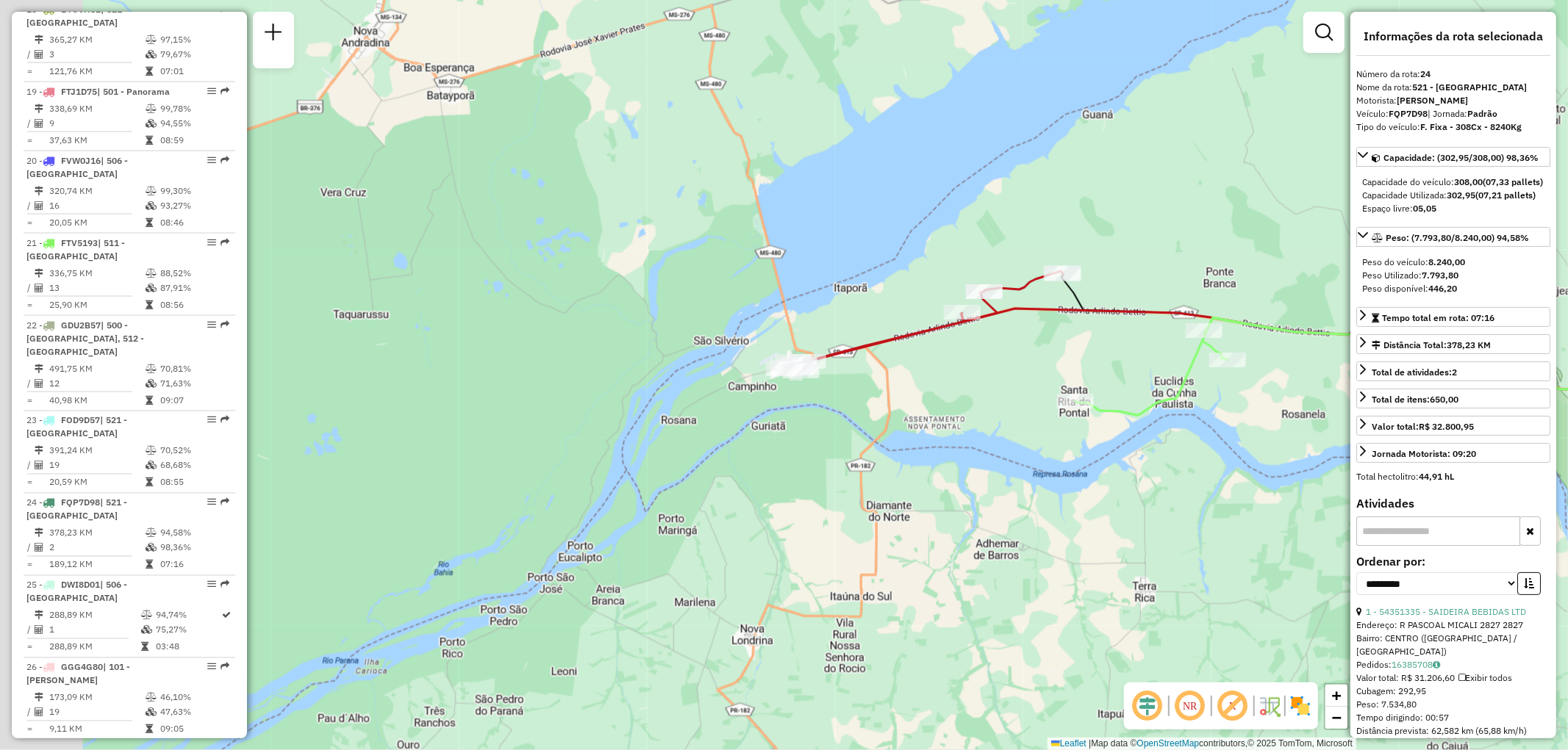
drag, startPoint x: 464, startPoint y: 524, endPoint x: 738, endPoint y: 488, distance: 276.4
click at [738, 488] on div "Rota 2 - Placa FFM2D89 54330226 - AUTO POSTO SAO [PERSON_NAME] de atendimento G…" at bounding box center [784, 375] width 1568 height 750
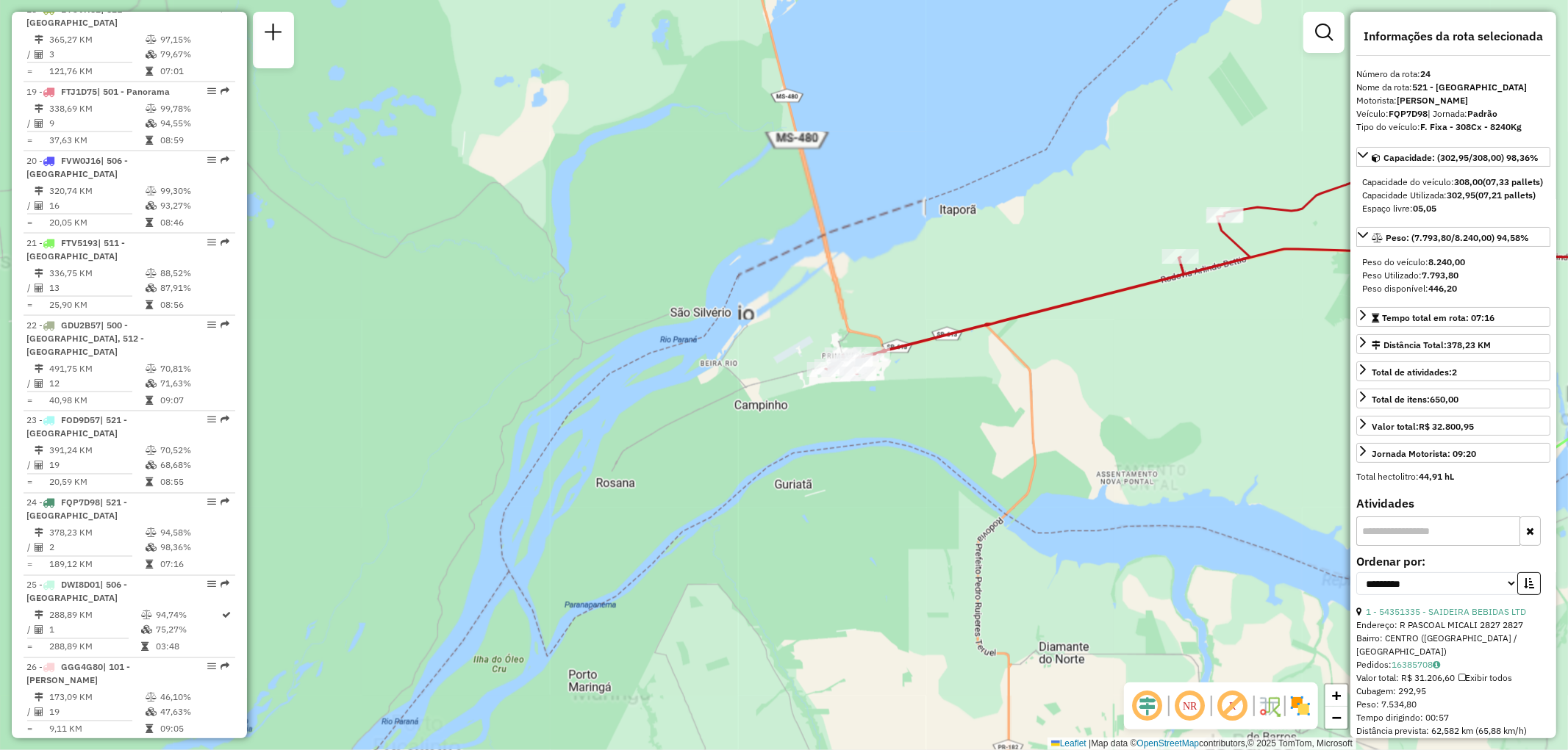
drag, startPoint x: 820, startPoint y: 438, endPoint x: 826, endPoint y: 482, distance: 44.4
click at [825, 488] on div "Rota 2 - Placa FFM2D89 54330226 - AUTO POSTO SAO [PERSON_NAME] de atendimento G…" at bounding box center [784, 375] width 1568 height 750
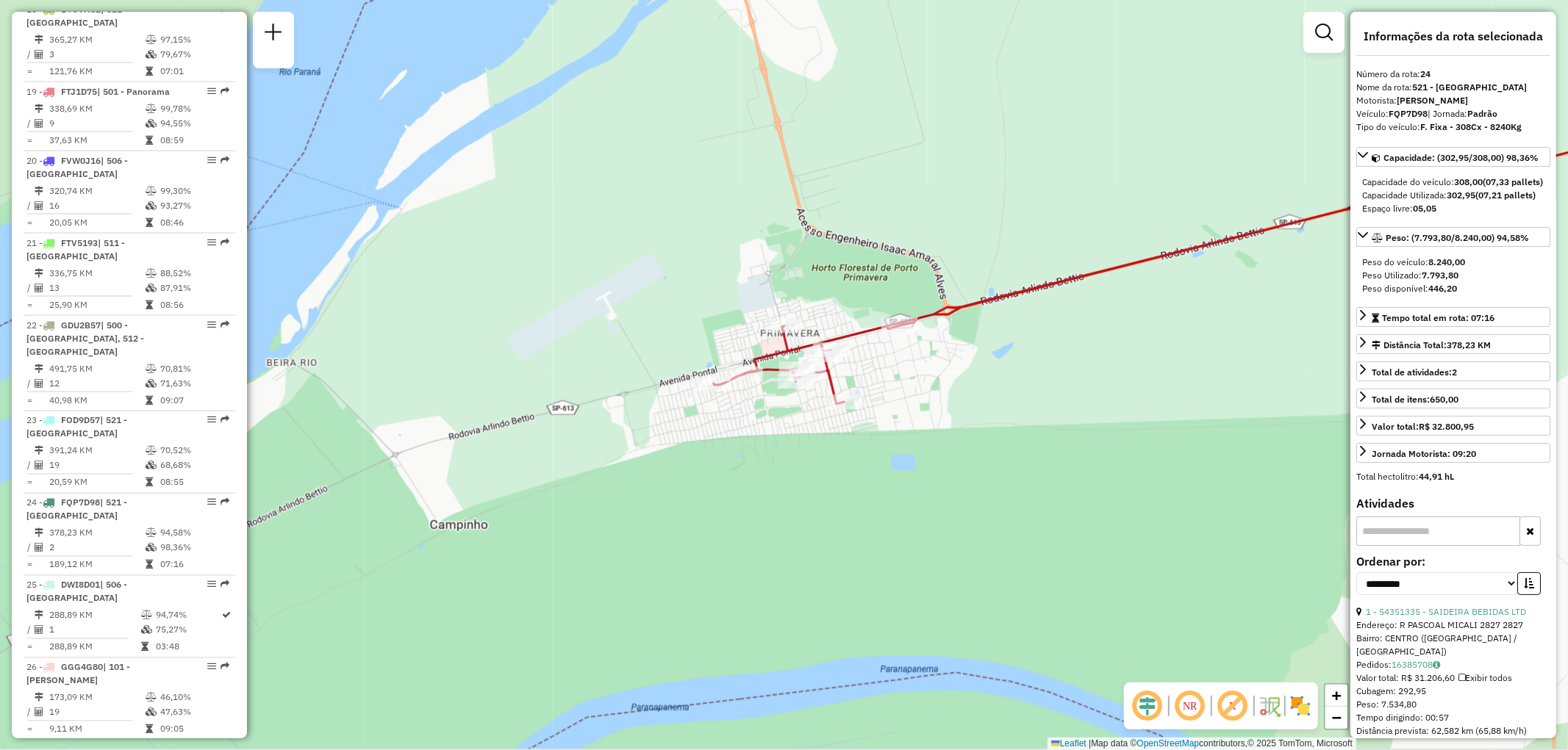
drag, startPoint x: 939, startPoint y: 449, endPoint x: 916, endPoint y: 593, distance: 145.8
click at [916, 593] on div "Rota 2 - Placa FFM2D89 54330226 - AUTO POSTO SAO [PERSON_NAME] de atendimento G…" at bounding box center [784, 375] width 1568 height 750
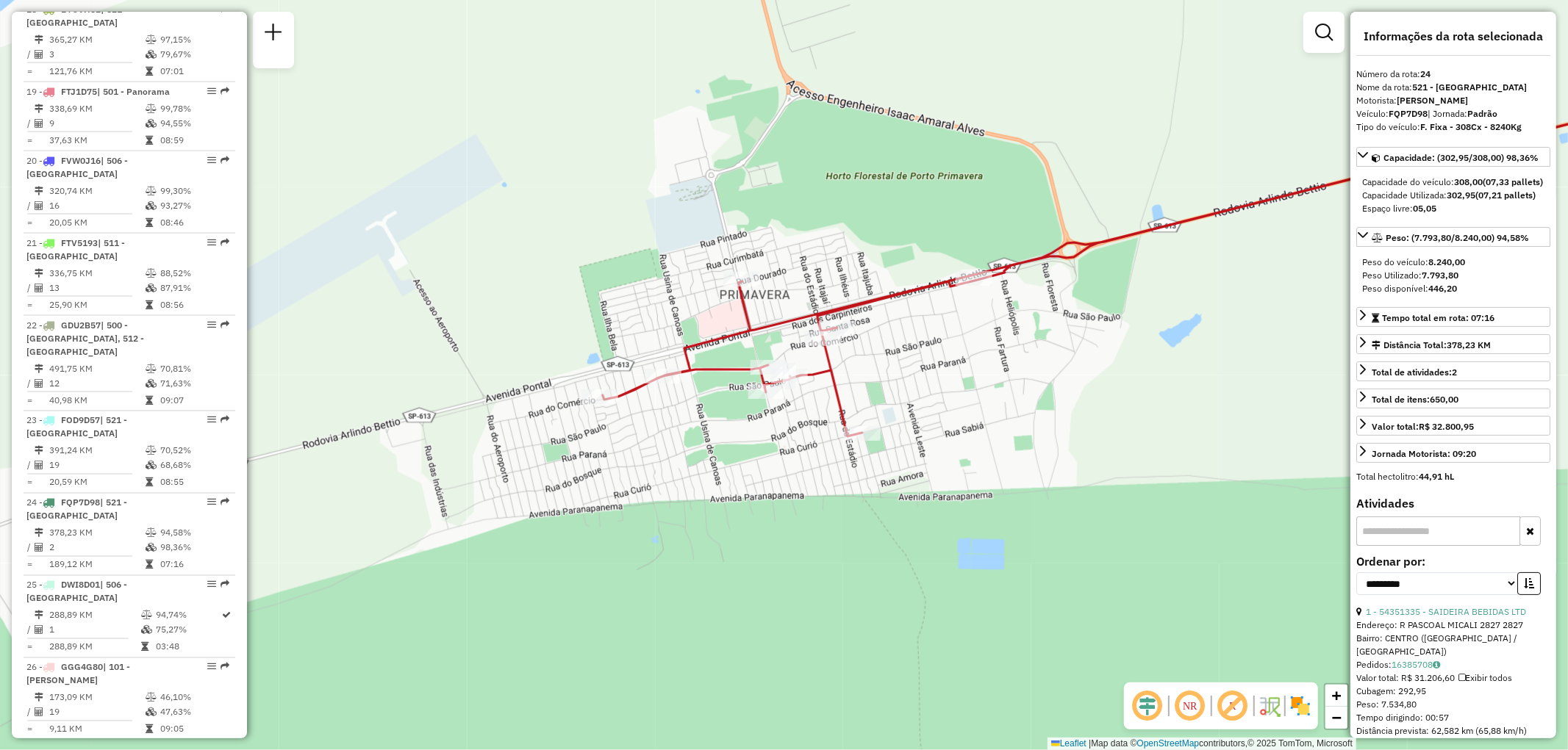
drag, startPoint x: 812, startPoint y: 454, endPoint x: 809, endPoint y: 568, distance: 114.0
click at [809, 568] on div "Rota 2 - Placa FFM2D89 54330226 - AUTO POSTO SAO [PERSON_NAME] de atendimento G…" at bounding box center [784, 375] width 1568 height 750
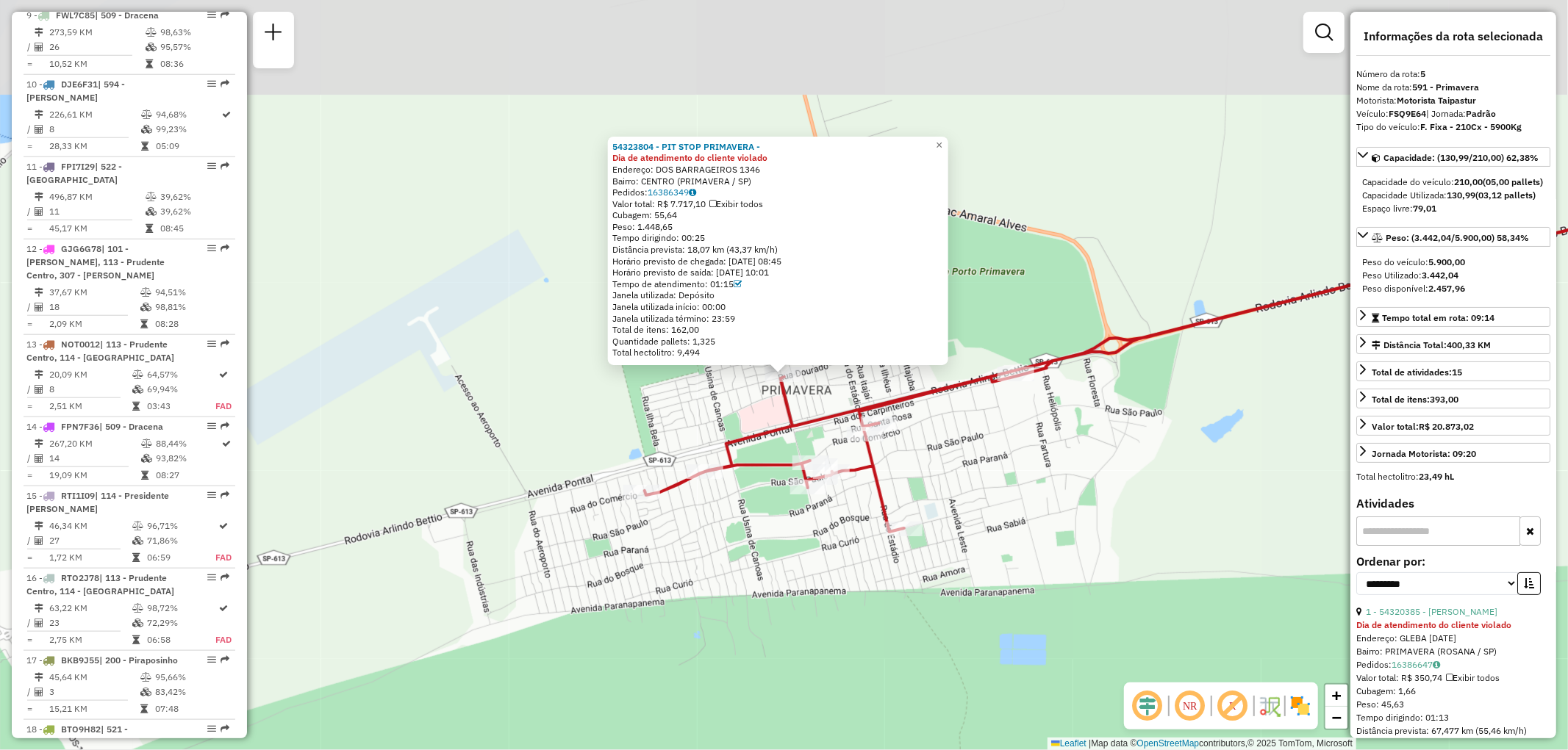
scroll to position [917, 0]
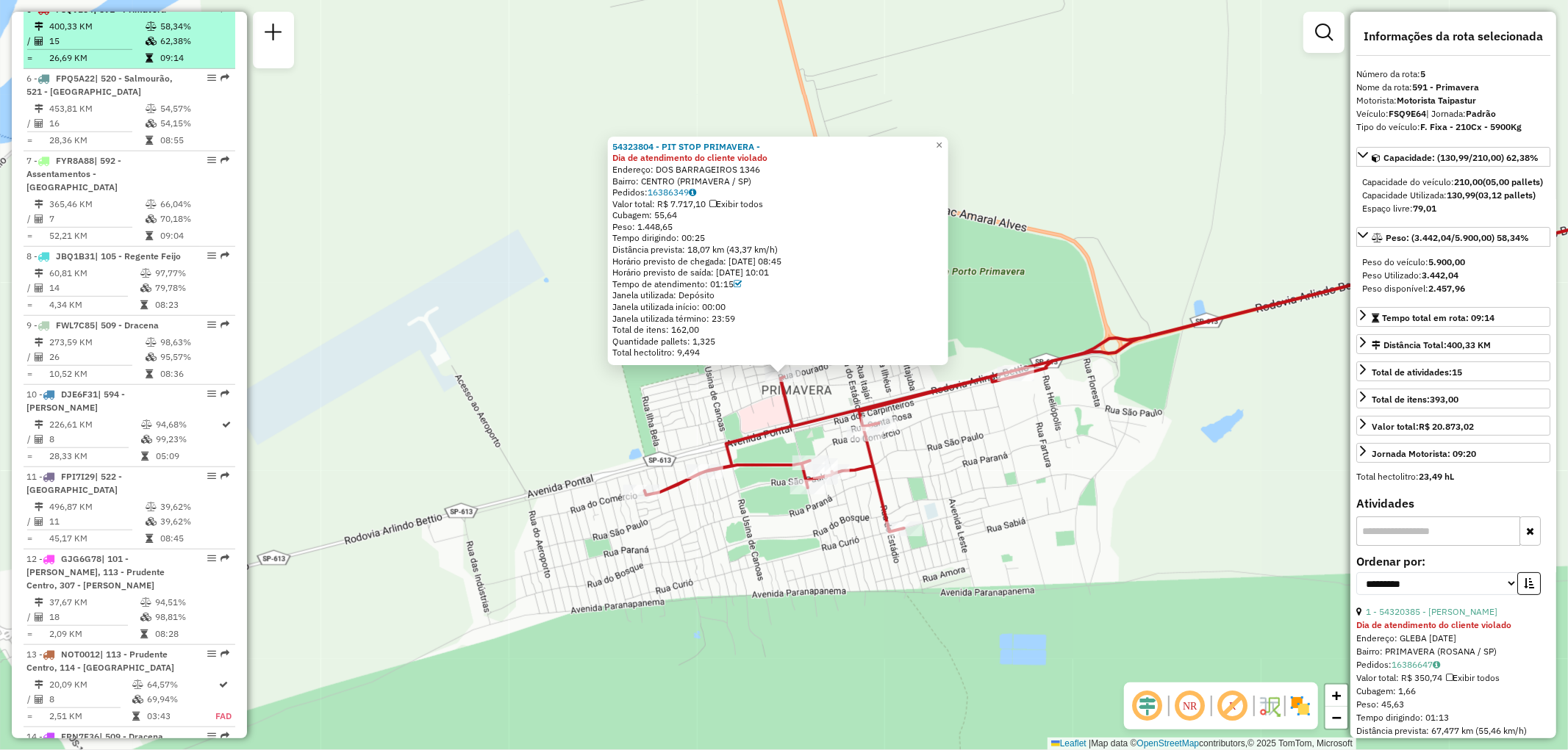
click at [113, 49] on td "15" at bounding box center [96, 41] width 96 height 15
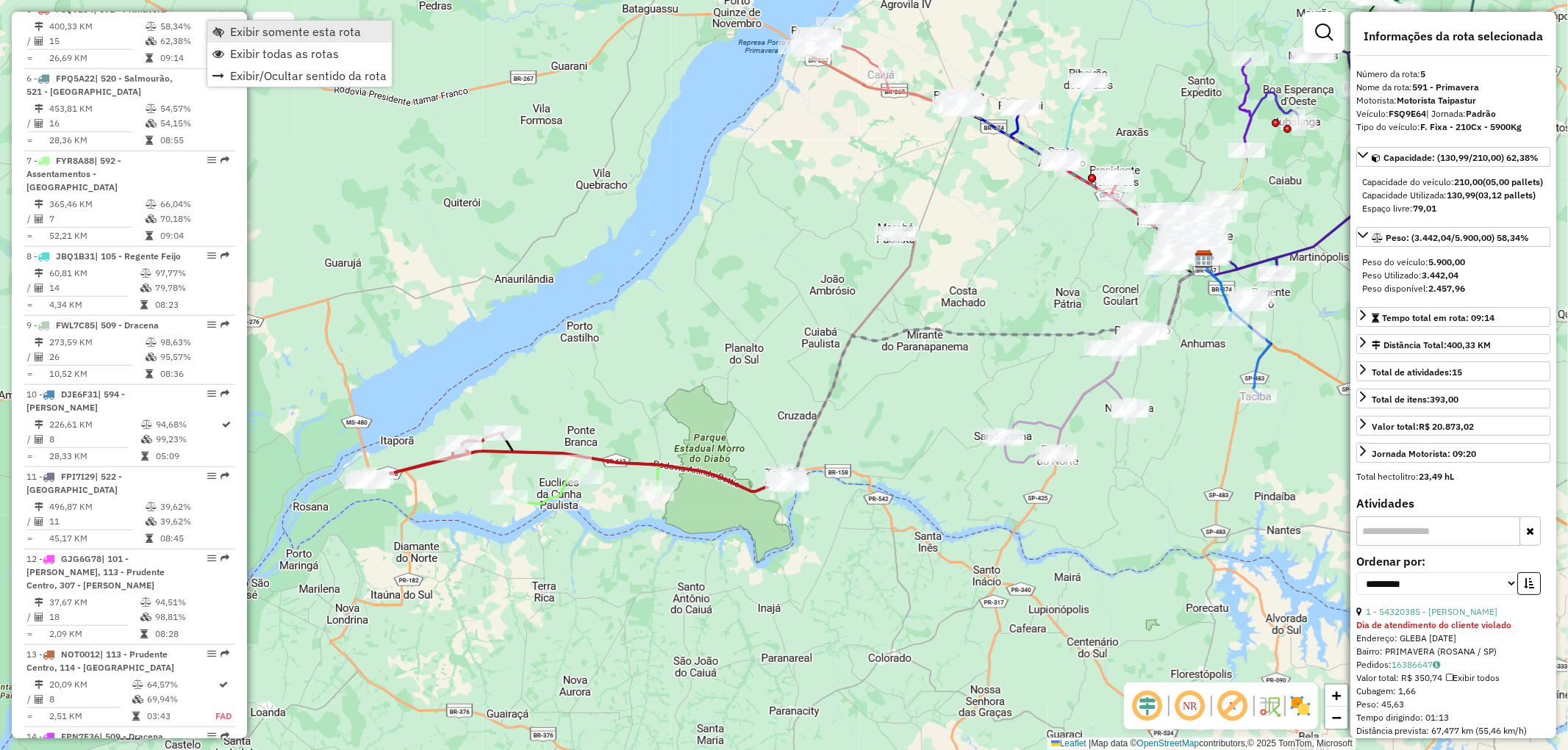
click at [254, 31] on span "Exibir somente esta rota" at bounding box center [296, 32] width 131 height 12
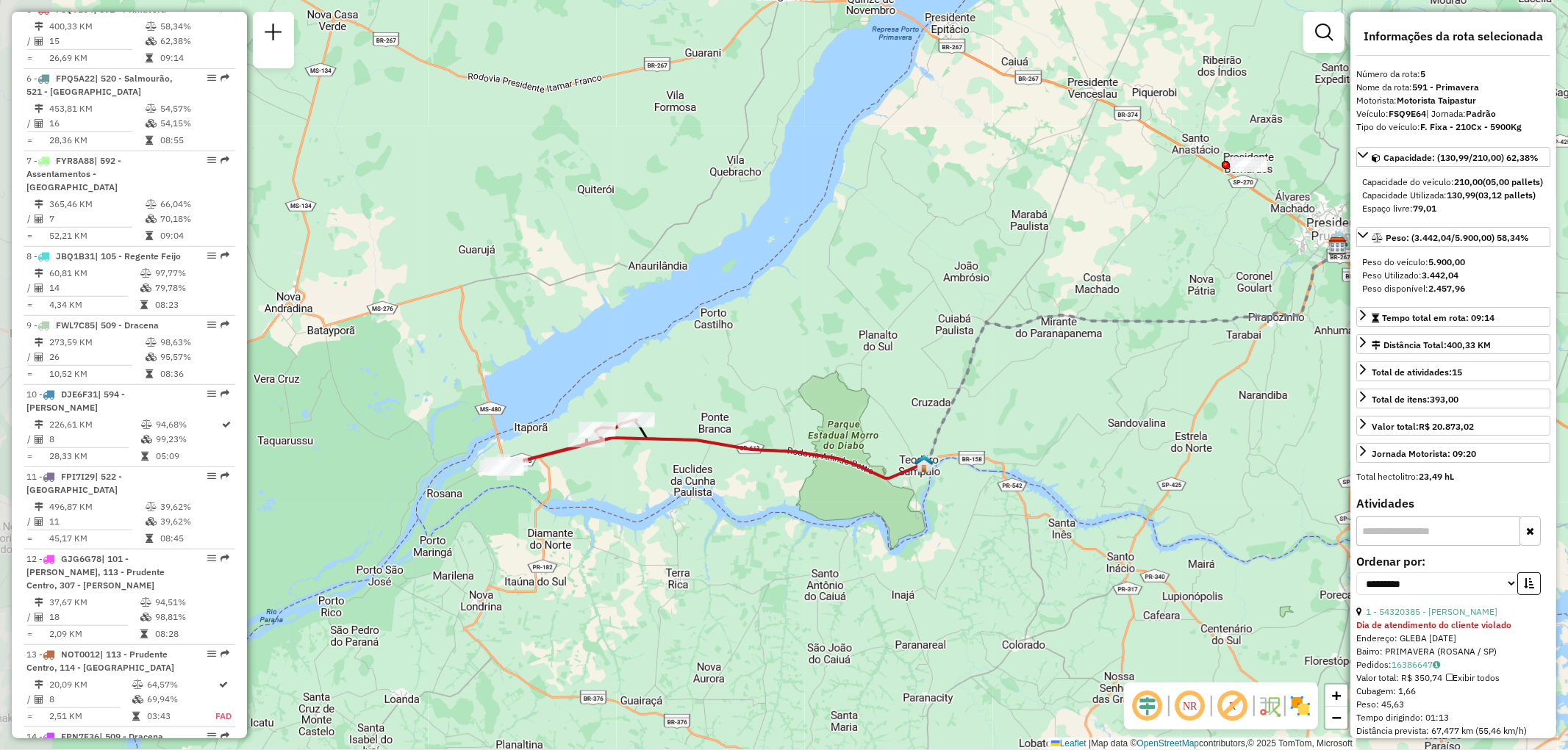
drag, startPoint x: 690, startPoint y: 426, endPoint x: 741, endPoint y: 413, distance: 52.6
click at [741, 413] on div "Janela de atendimento Grade de atendimento Capacidade Transportadoras Veículos …" at bounding box center [784, 375] width 1568 height 750
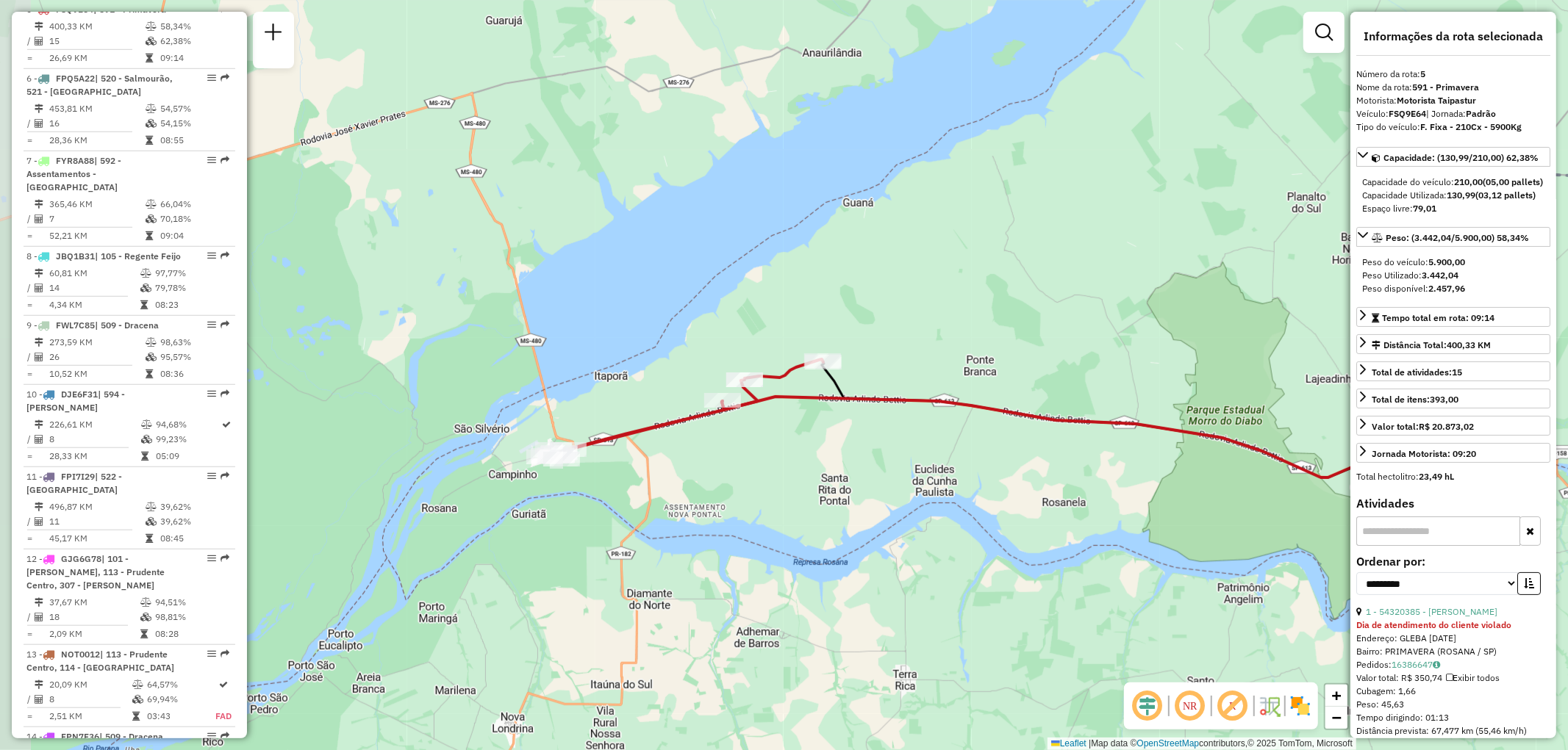
drag, startPoint x: 636, startPoint y: 526, endPoint x: 806, endPoint y: 554, distance: 172.3
click at [806, 554] on div "Janela de atendimento Grade de atendimento Capacidade Transportadoras Veículos …" at bounding box center [784, 375] width 1568 height 750
